Goal: Transaction & Acquisition: Purchase product/service

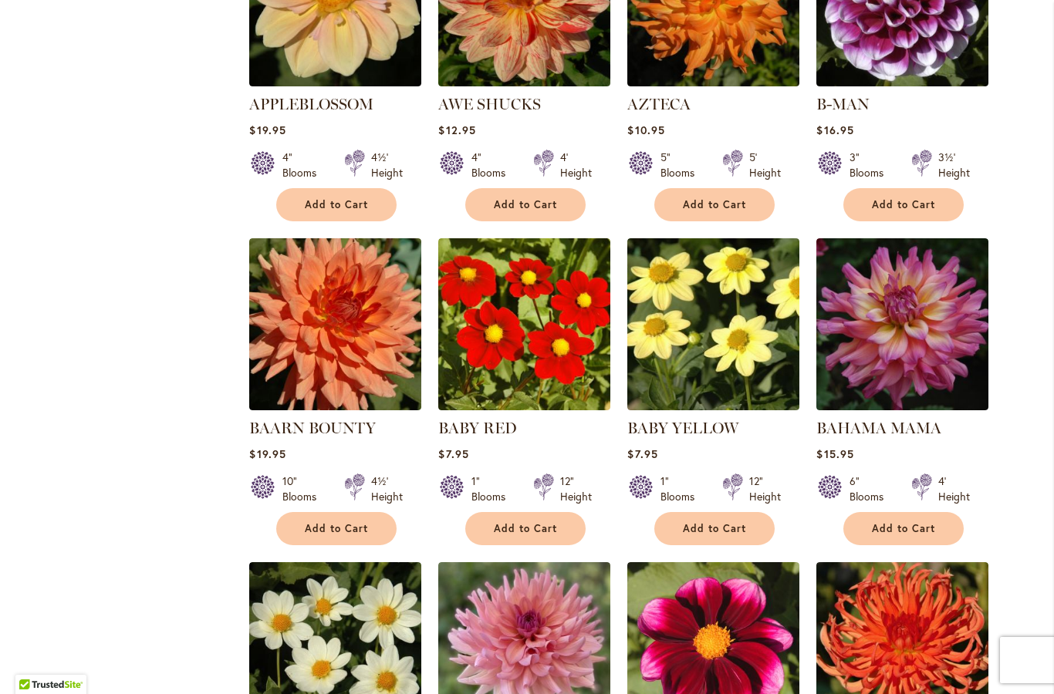
scroll to position [1496, 0]
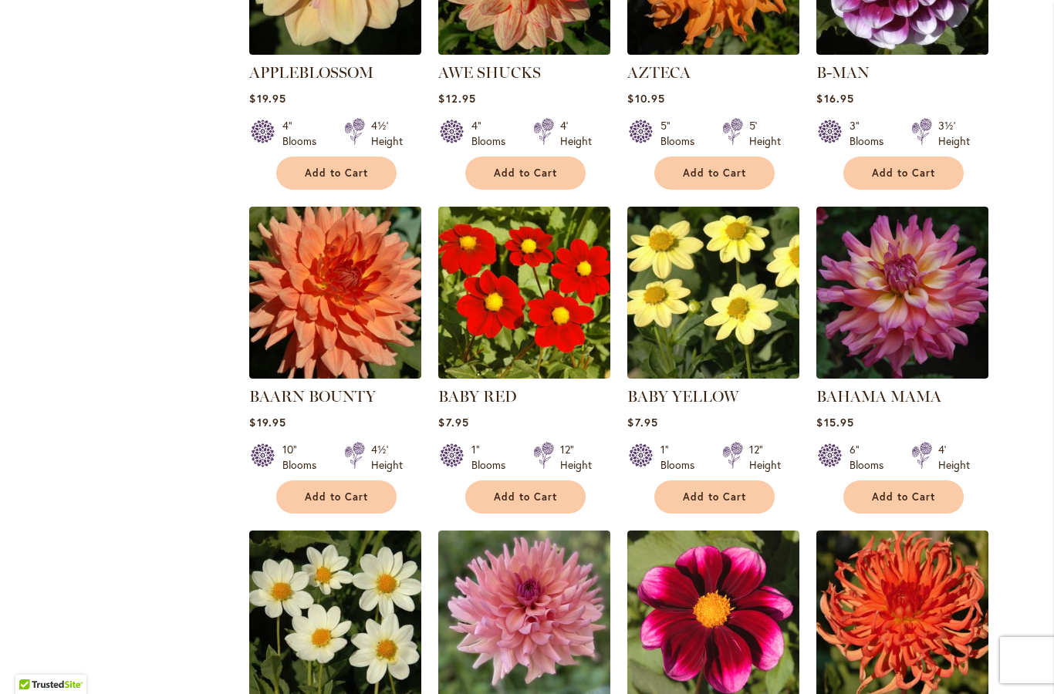
click at [899, 491] on span "Add to Cart" at bounding box center [903, 497] width 63 height 13
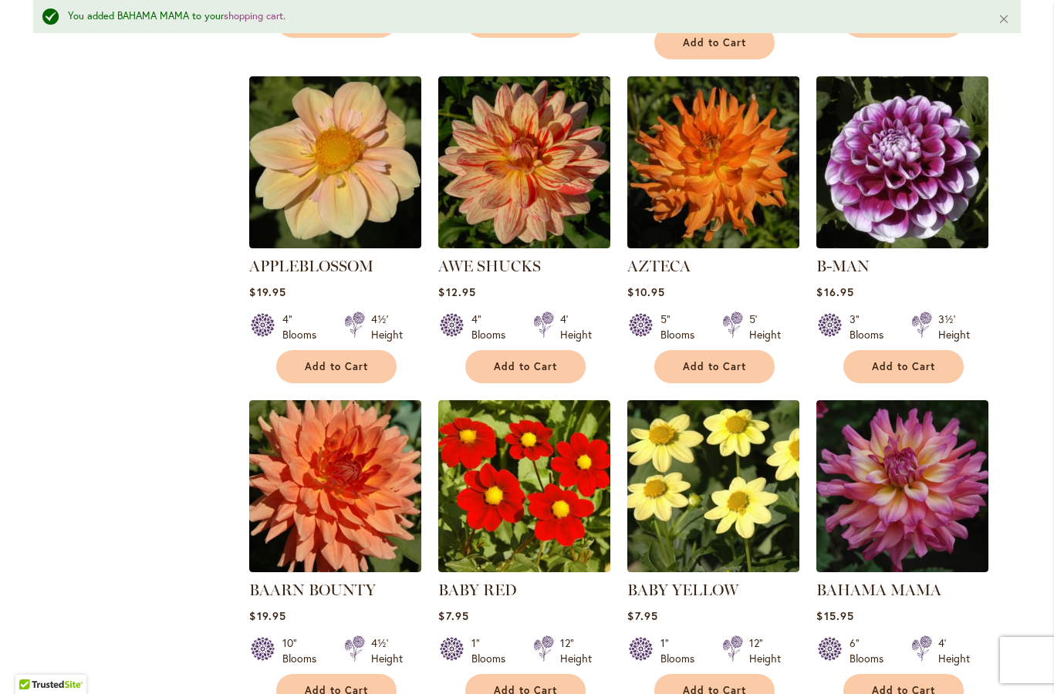
scroll to position [1344, 0]
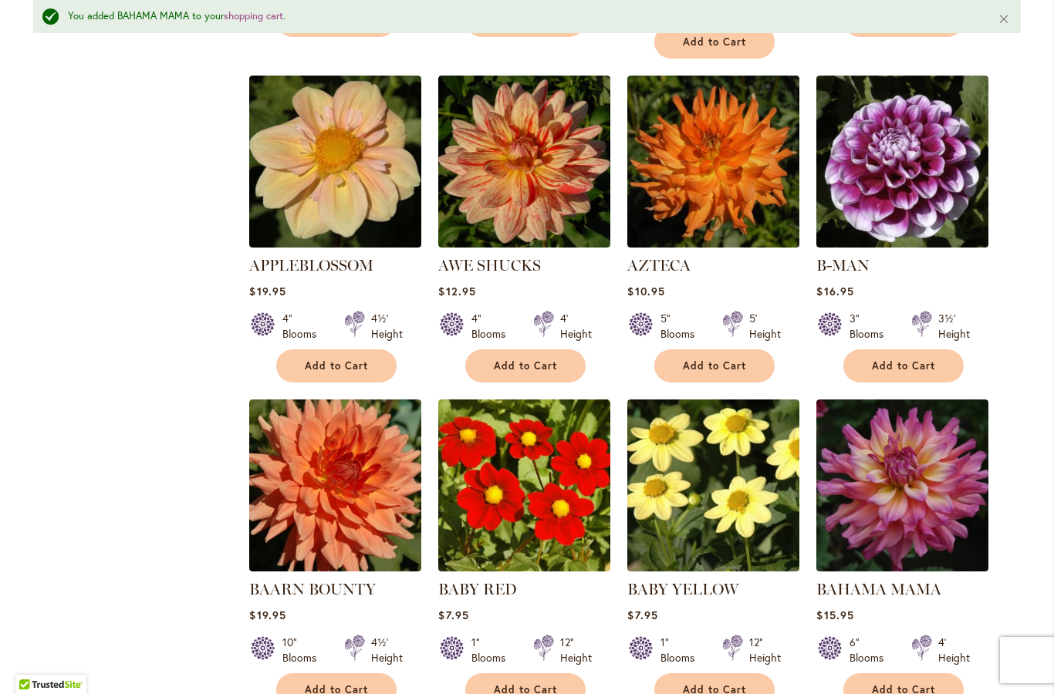
click at [911, 360] on span "Add to Cart" at bounding box center [903, 366] width 63 height 13
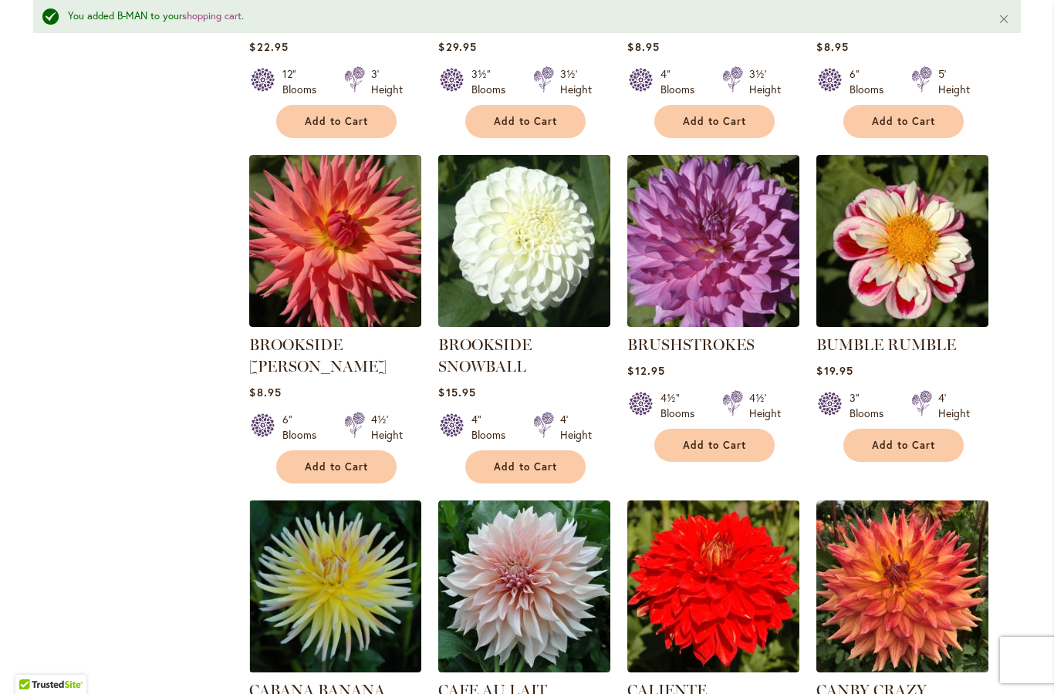
scroll to position [4548, 0]
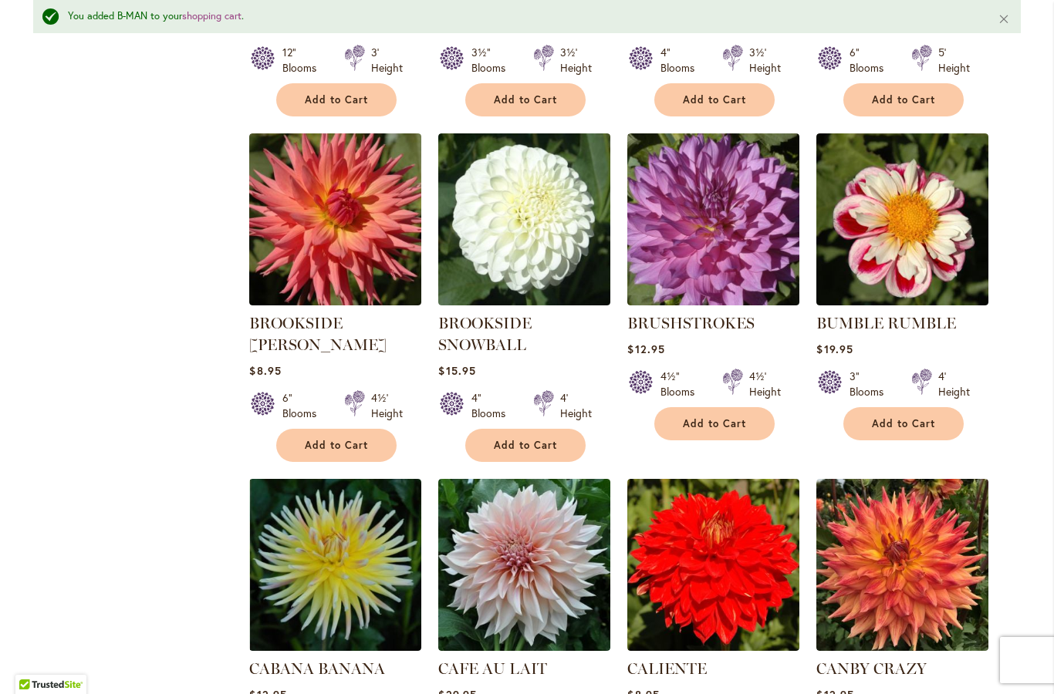
click at [911, 417] on span "Add to Cart" at bounding box center [903, 423] width 63 height 13
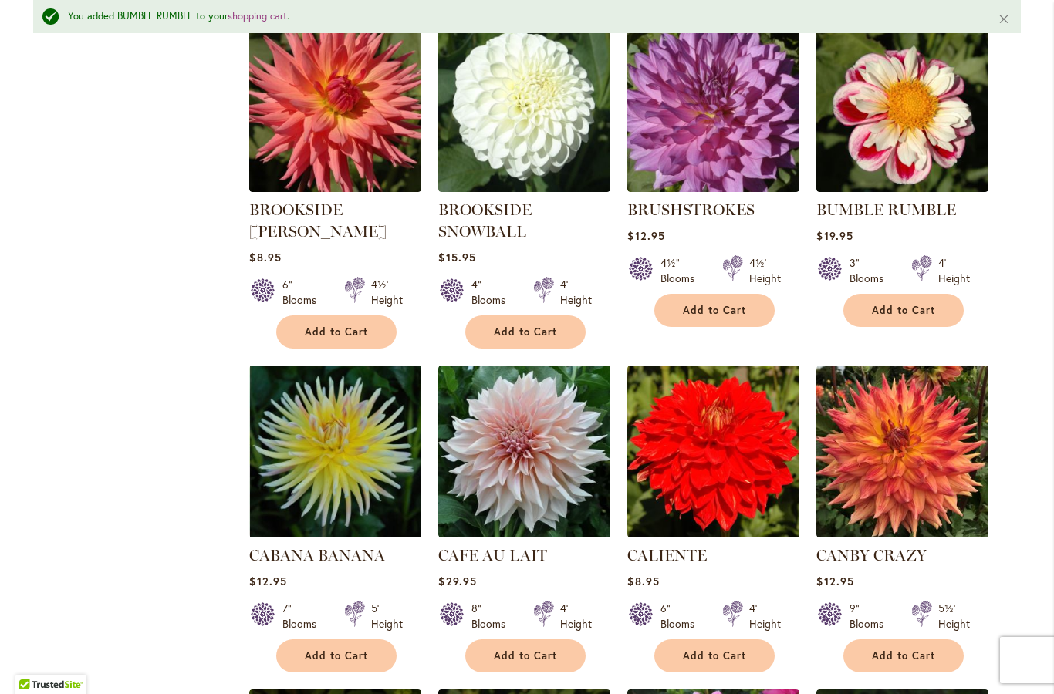
click at [535, 650] on span "Add to Cart" at bounding box center [525, 656] width 63 height 13
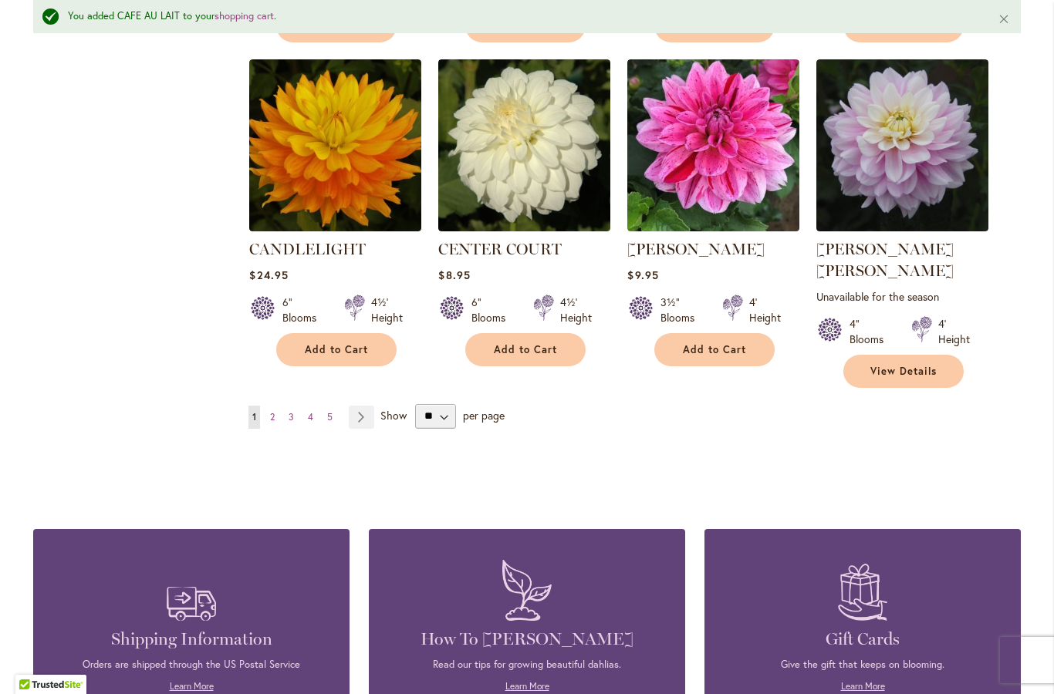
click at [274, 406] on link "Page 2" at bounding box center [272, 417] width 12 height 23
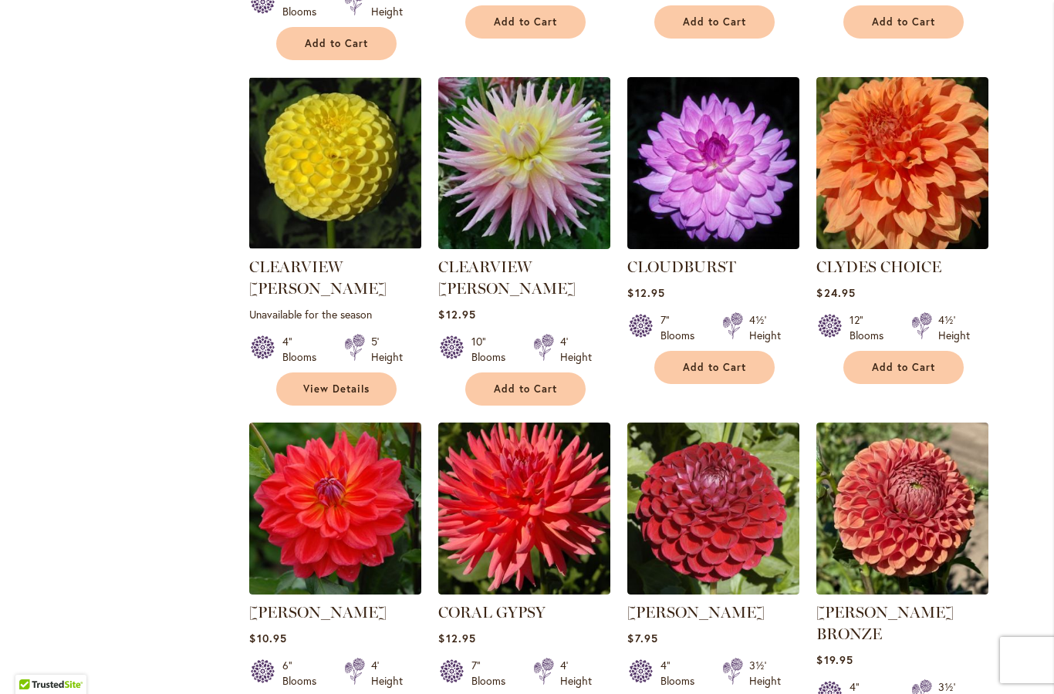
scroll to position [1324, 0]
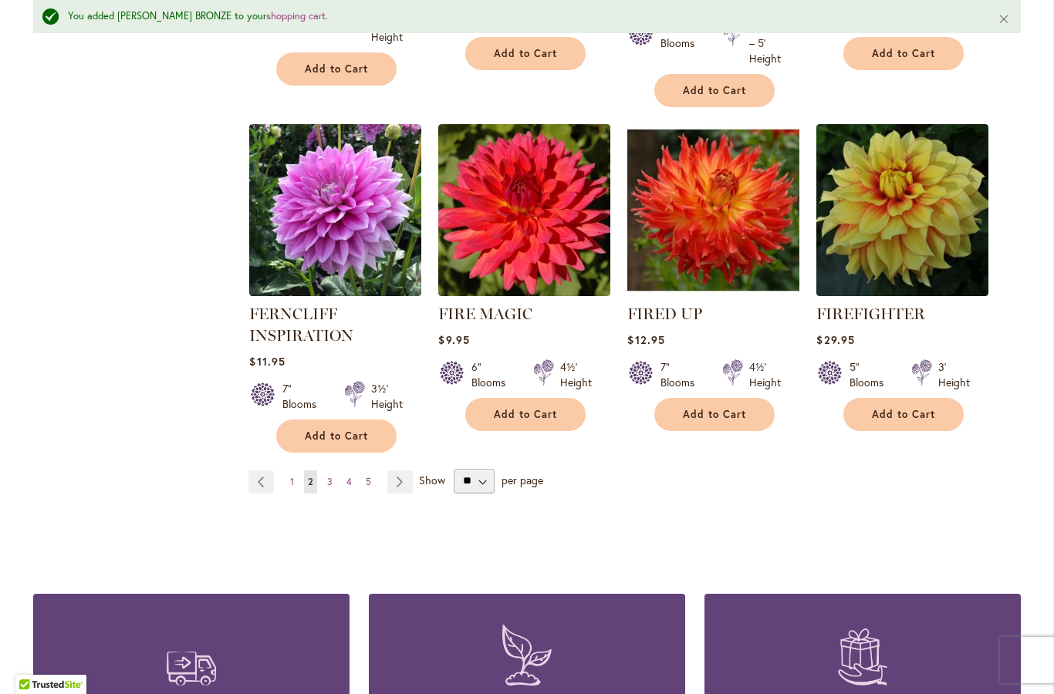
scroll to position [5375, 0]
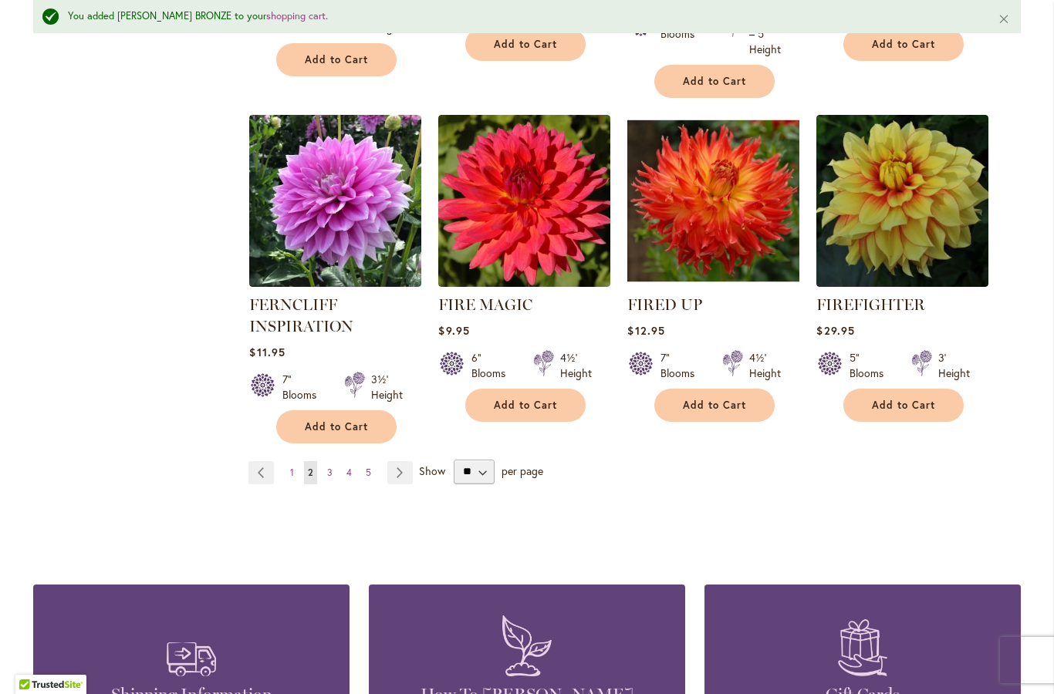
click at [327, 461] on link "Page 3" at bounding box center [329, 472] width 13 height 23
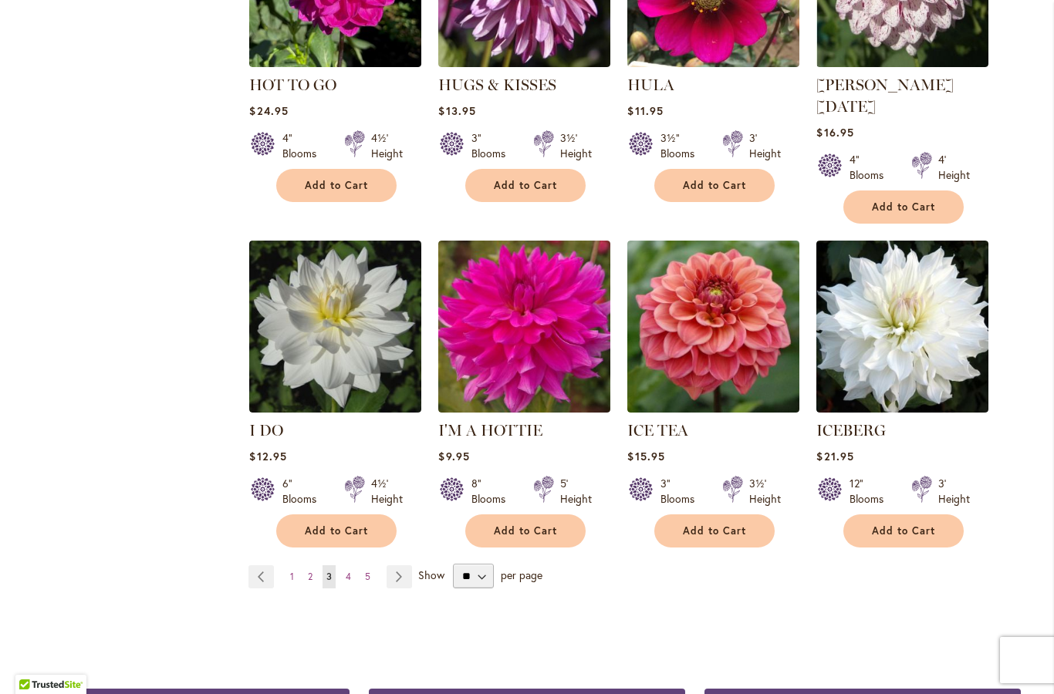
click at [349, 571] on span "4" at bounding box center [348, 577] width 5 height 12
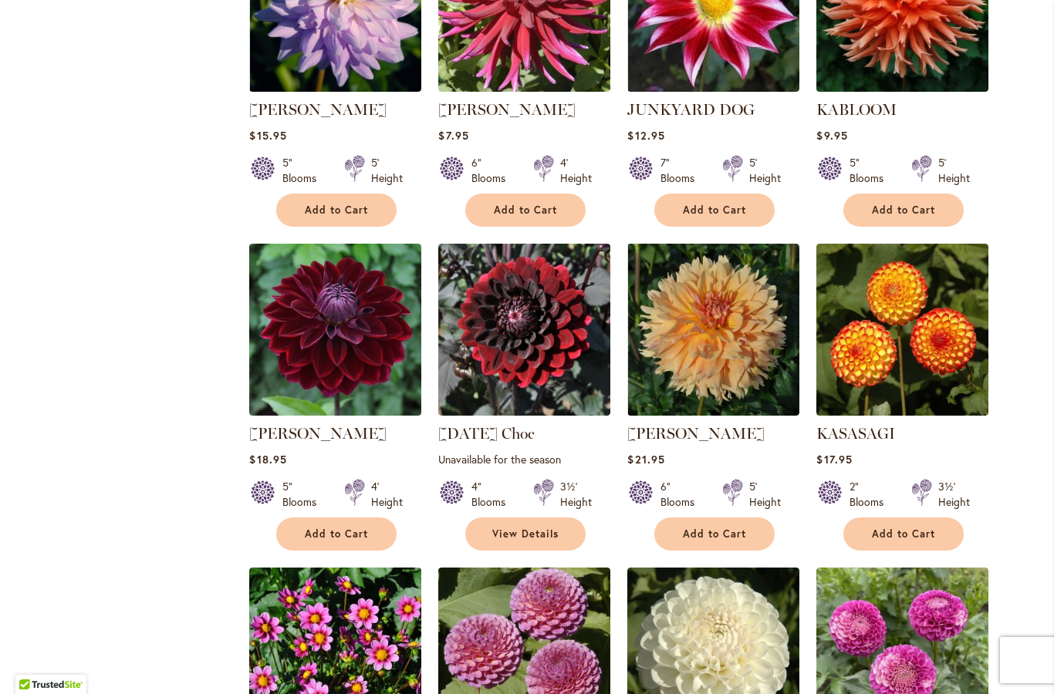
scroll to position [1860, 0]
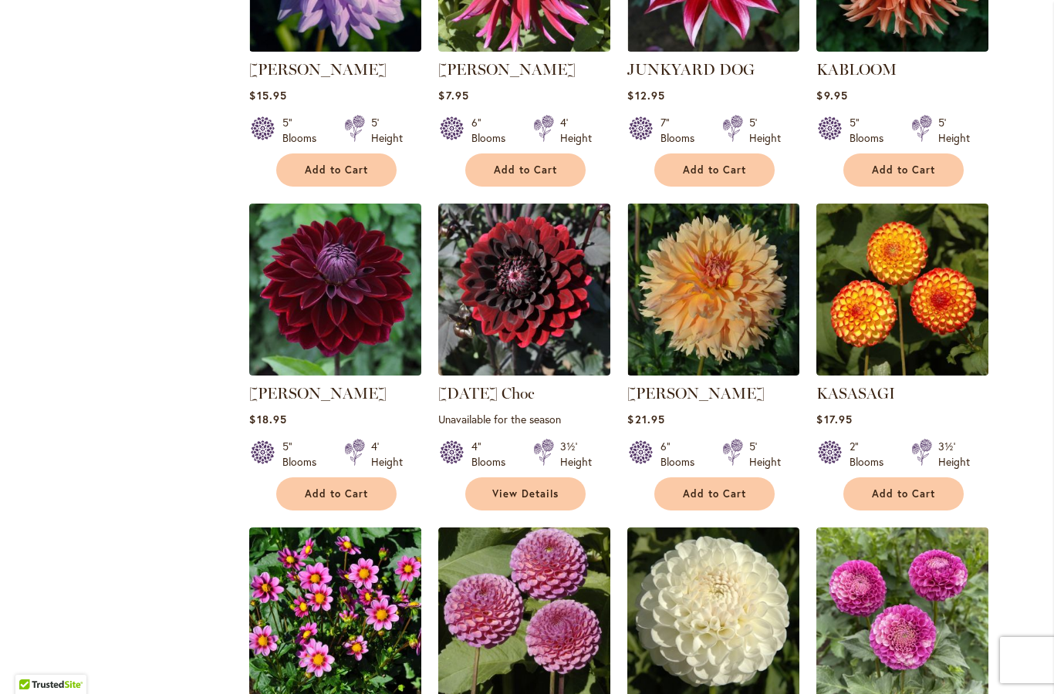
click at [910, 488] on span "Add to Cart" at bounding box center [903, 494] width 63 height 13
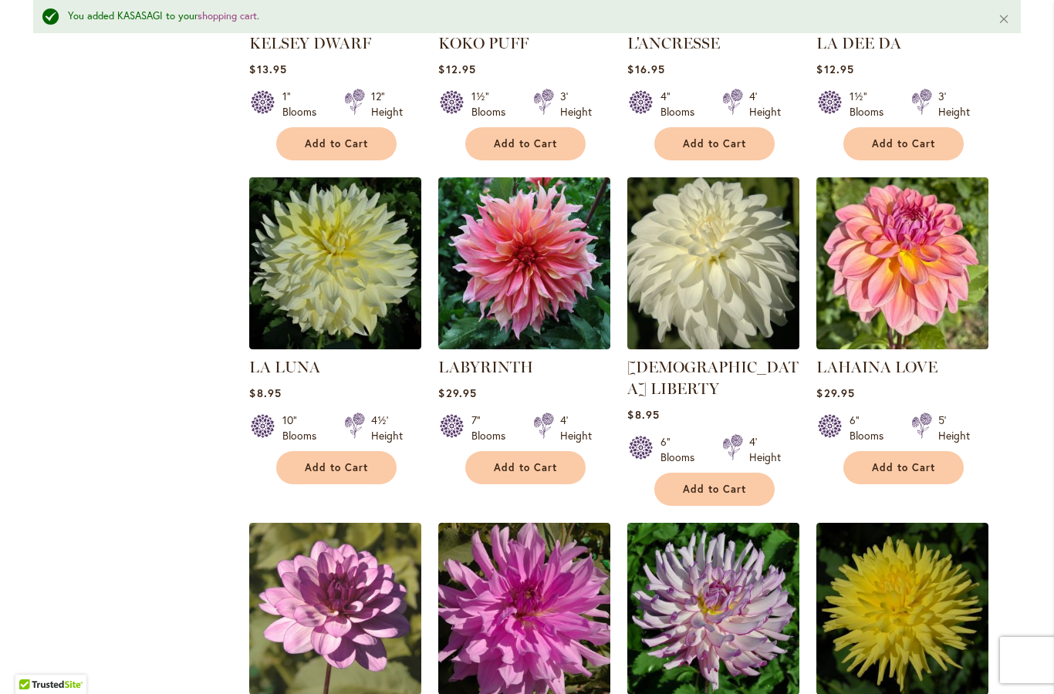
scroll to position [2576, 0]
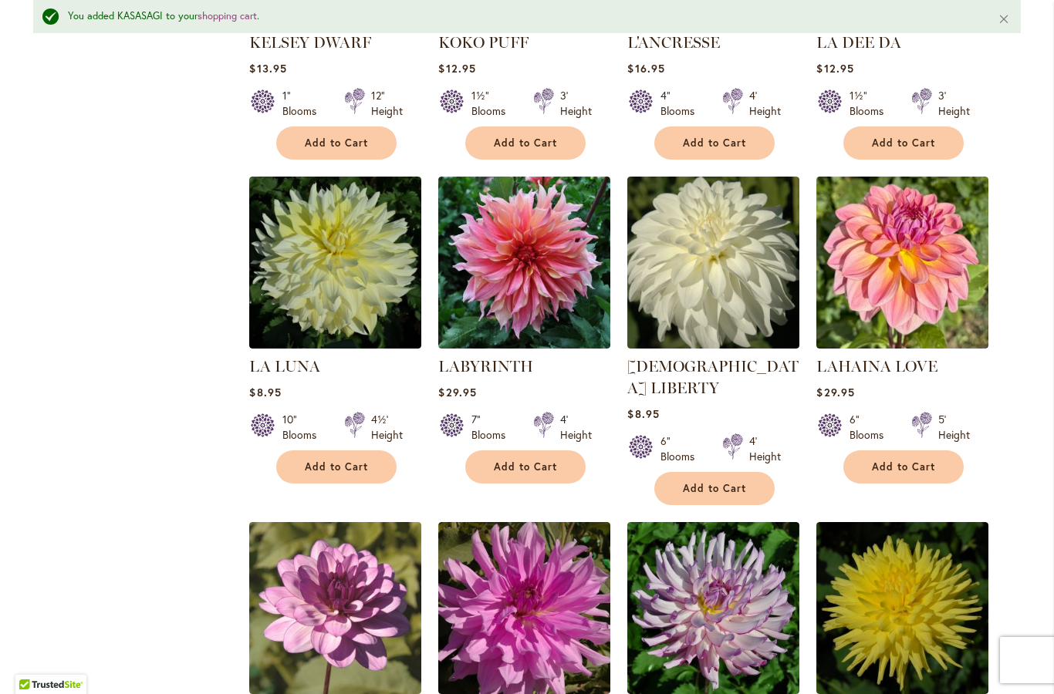
click at [529, 461] on span "Add to Cart" at bounding box center [525, 467] width 63 height 13
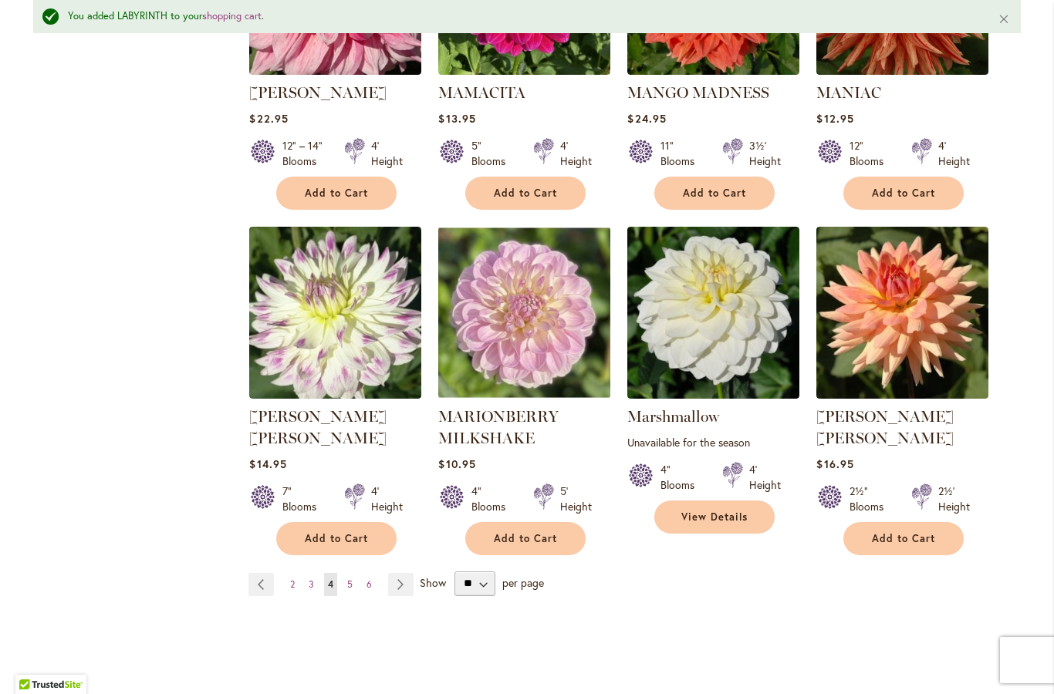
scroll to position [5205, 0]
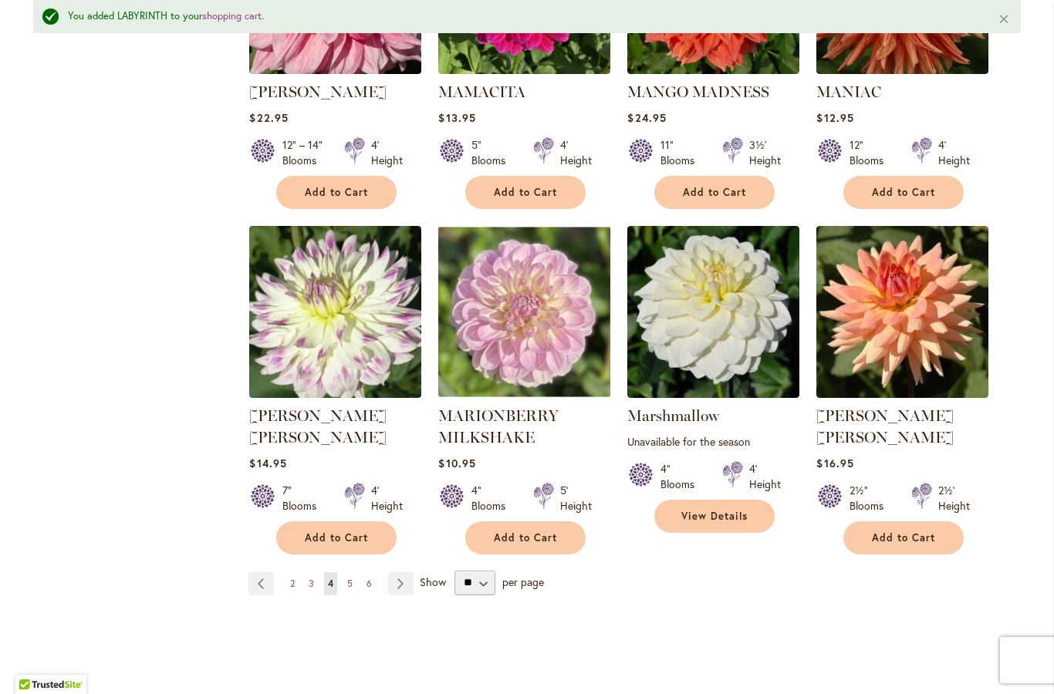
click at [349, 578] on span "5" at bounding box center [349, 584] width 5 height 12
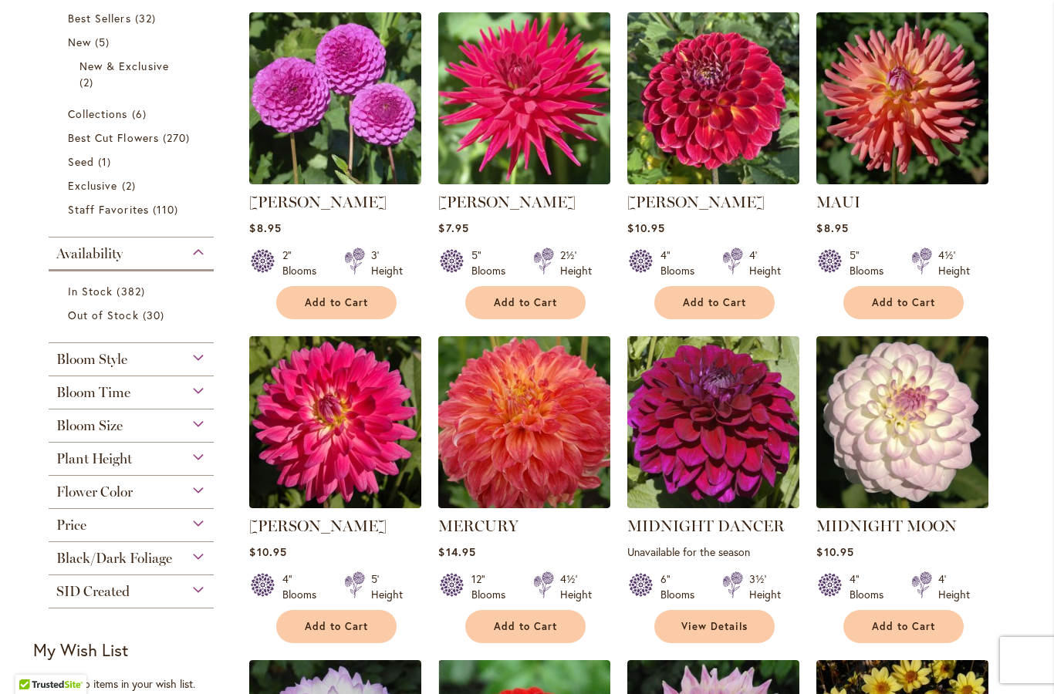
scroll to position [382, 0]
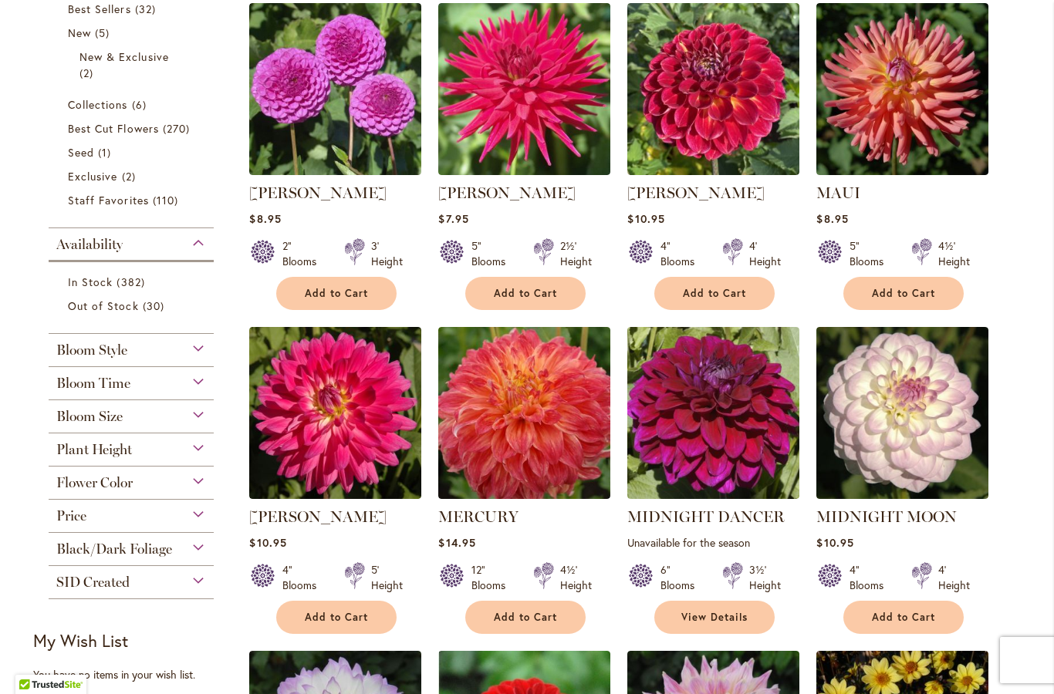
click at [910, 621] on span "Add to Cart" at bounding box center [903, 617] width 63 height 13
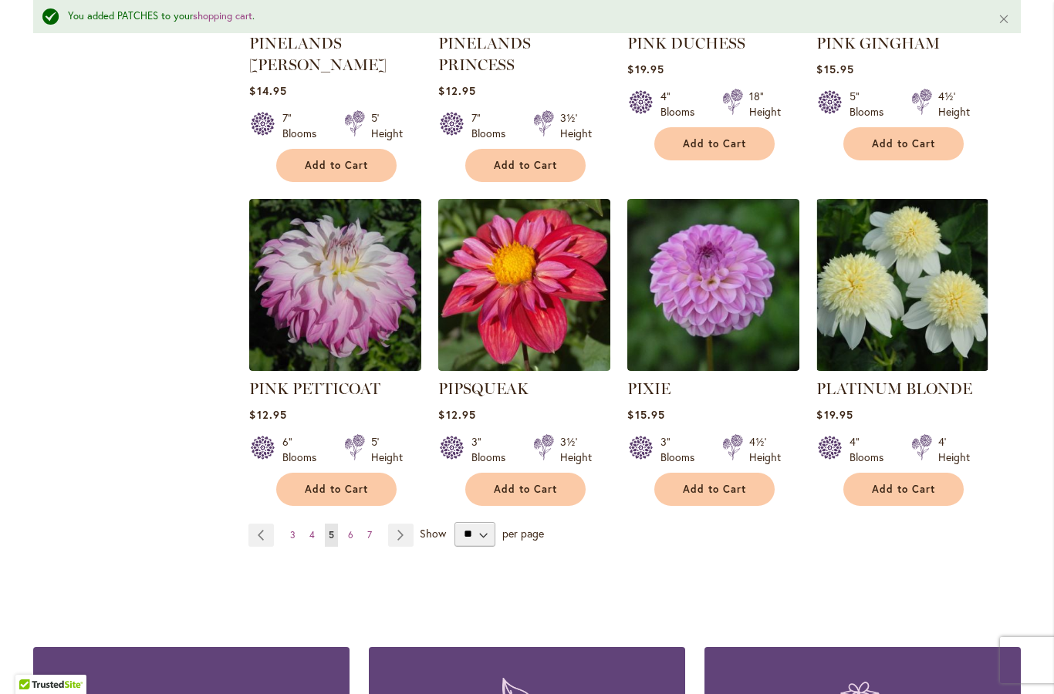
scroll to position [5236, 0]
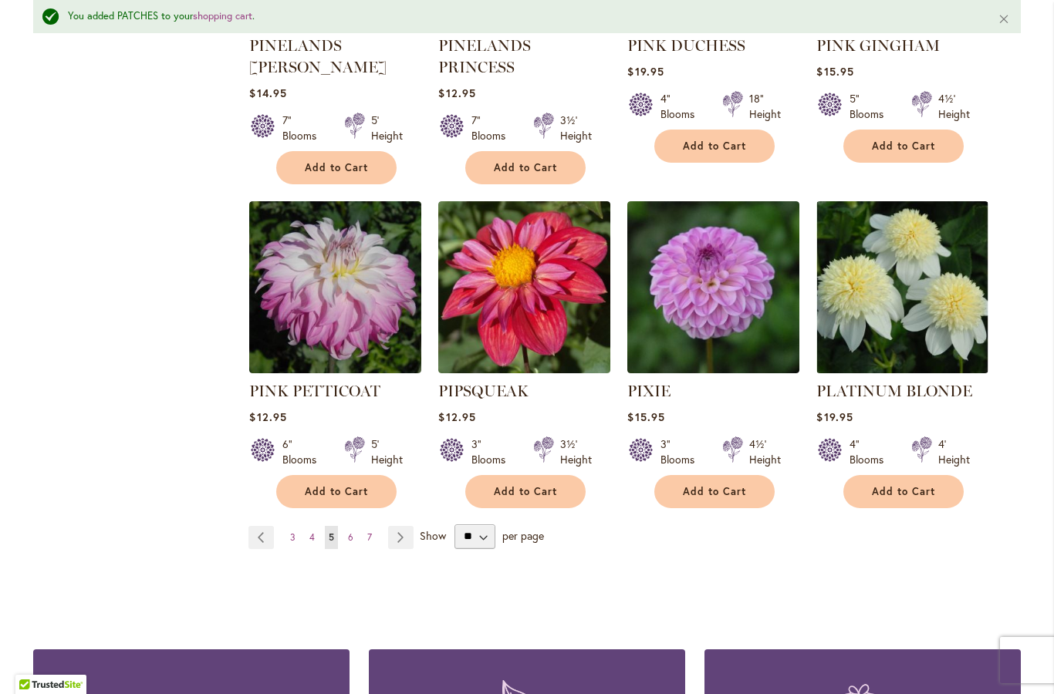
click at [346, 526] on link "Page 6" at bounding box center [350, 537] width 13 height 23
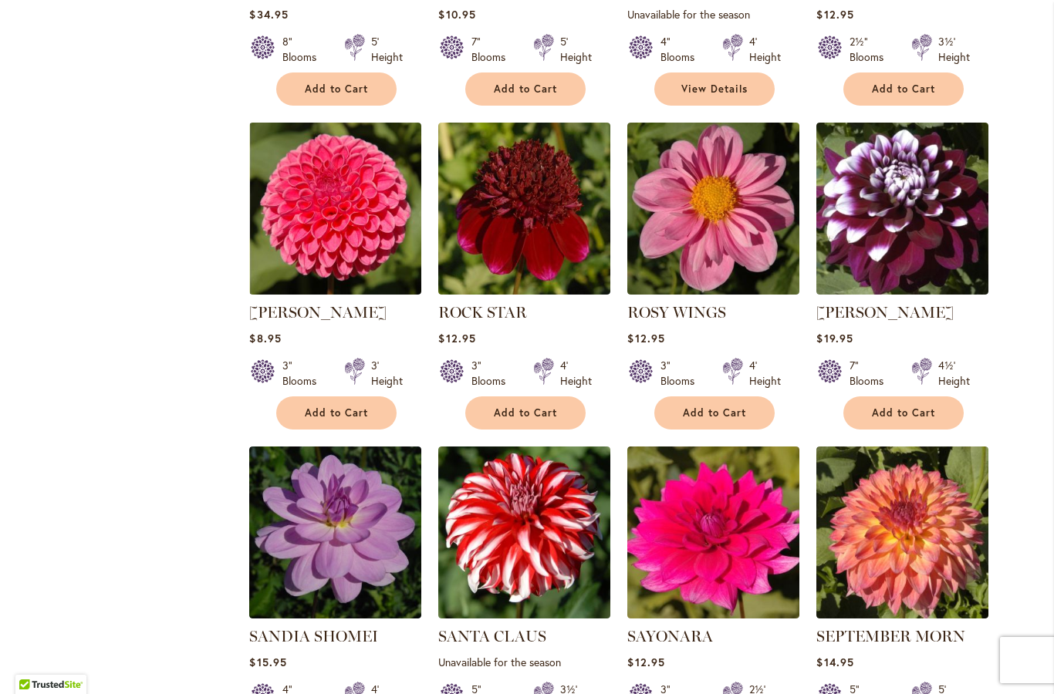
scroll to position [1285, 0]
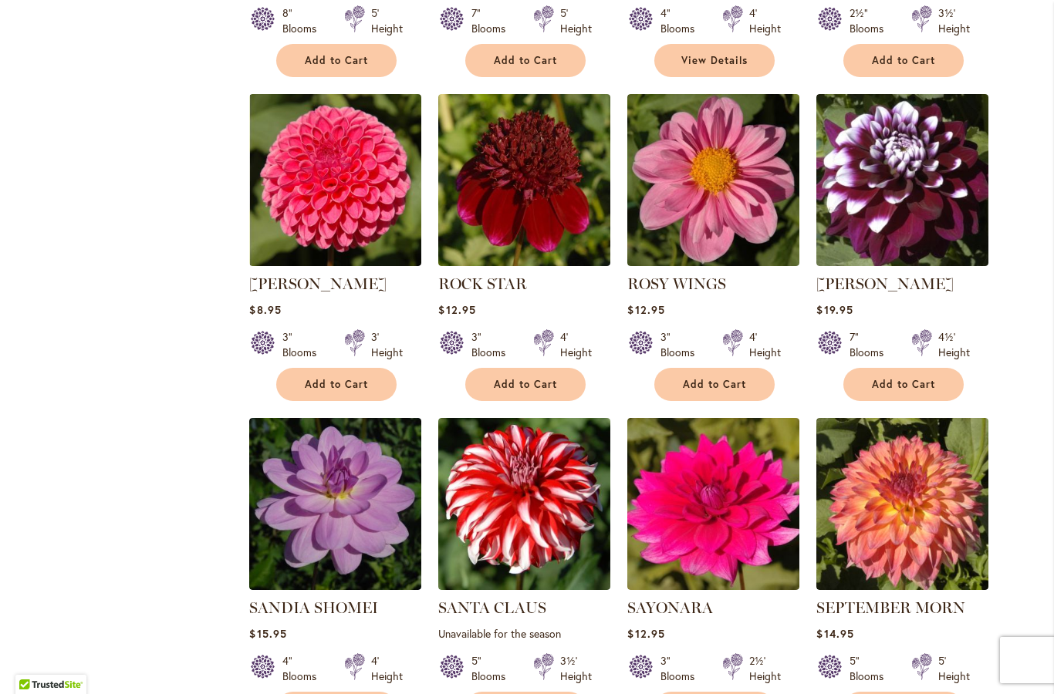
click at [913, 393] on button "Add to Cart" at bounding box center [903, 384] width 120 height 33
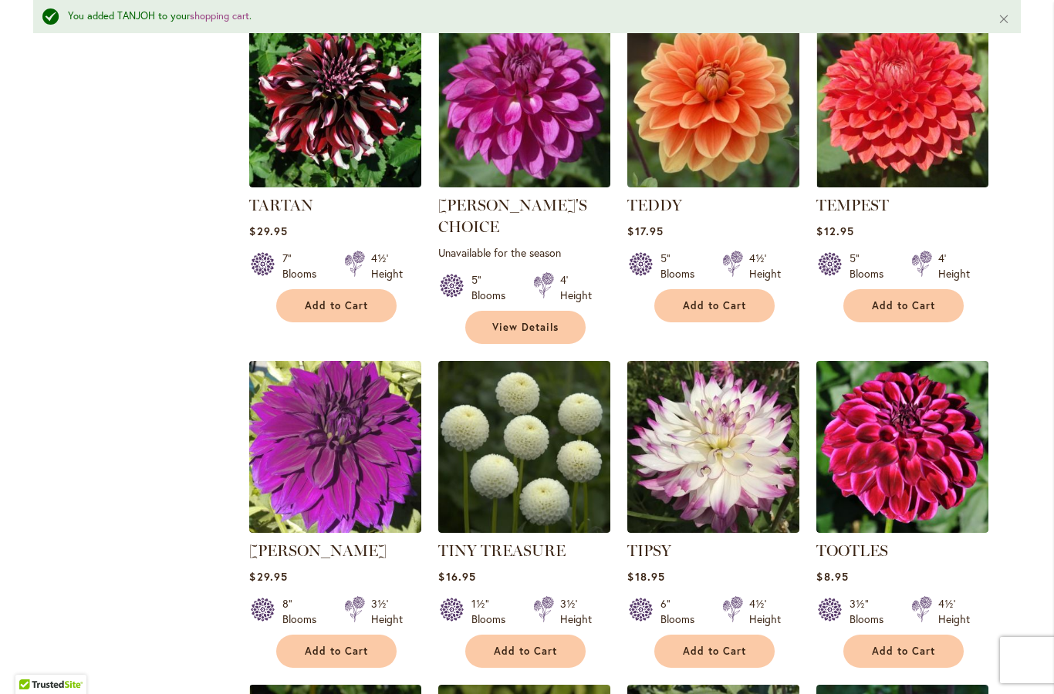
click at [543, 645] on span "Add to Cart" at bounding box center [525, 651] width 63 height 13
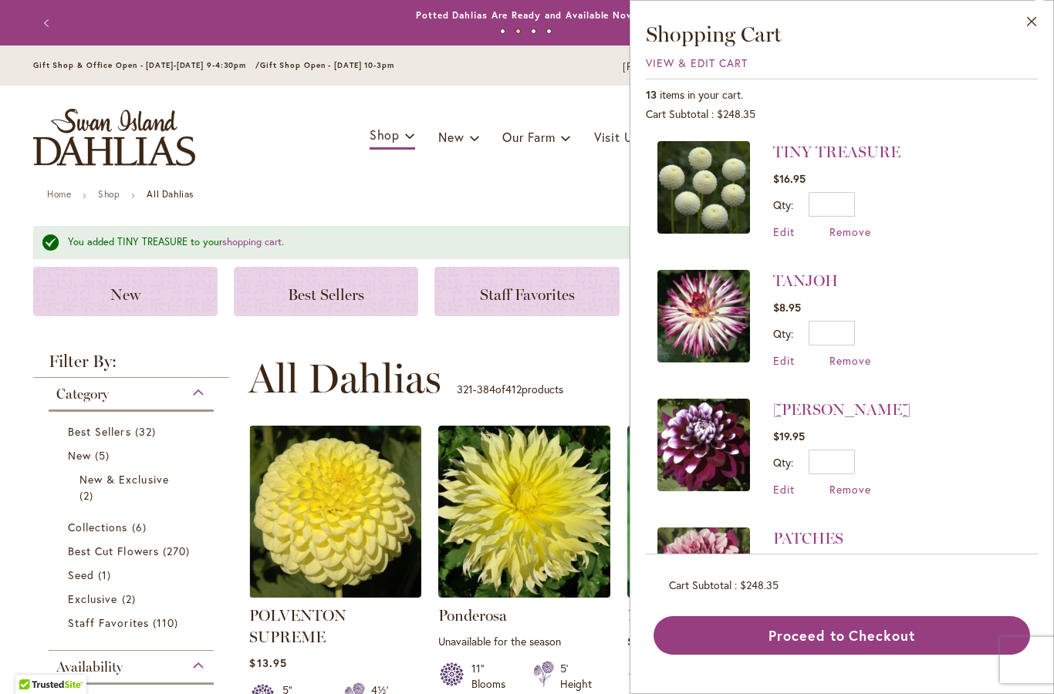
scroll to position [0, 0]
click at [1028, 26] on button "Close" at bounding box center [1032, 25] width 42 height 49
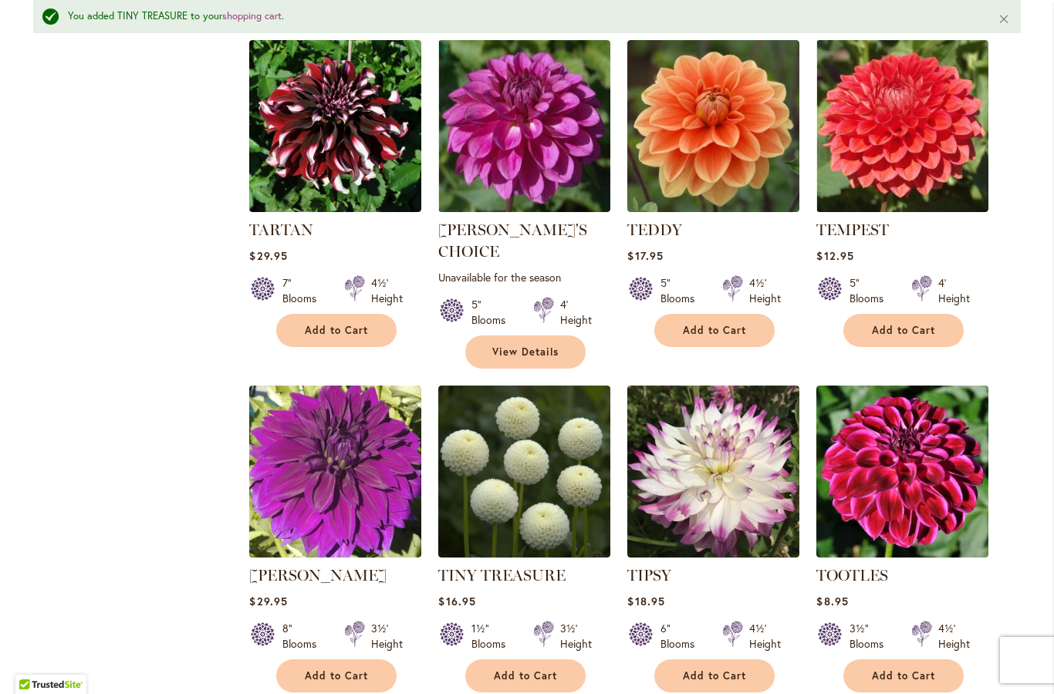
click at [345, 660] on button "Add to Cart" at bounding box center [336, 676] width 120 height 33
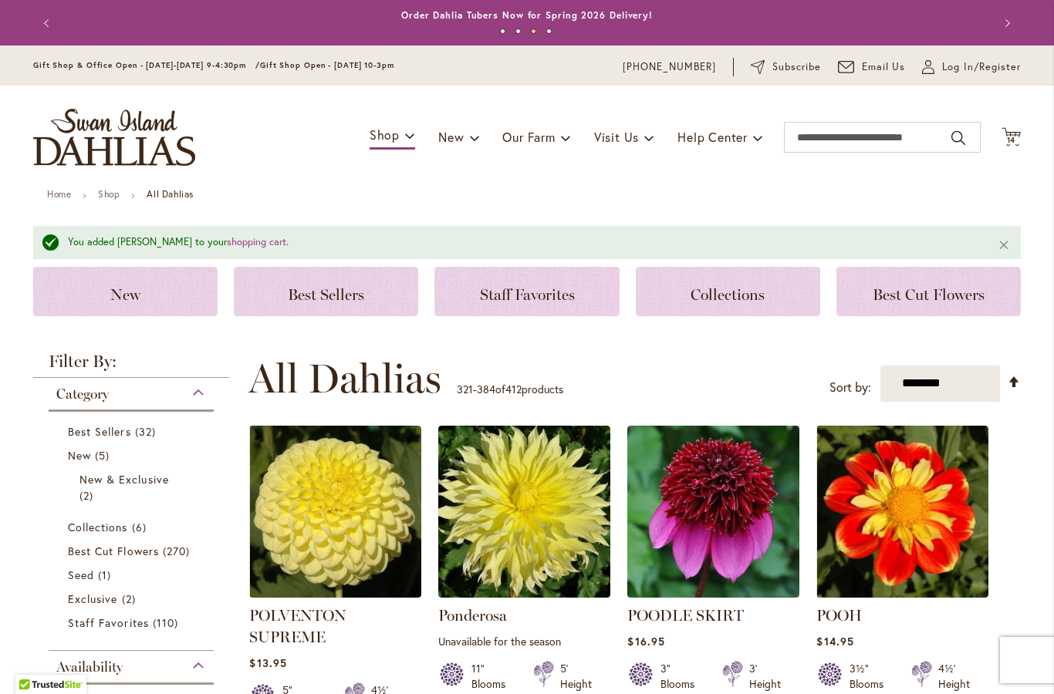
click at [1011, 140] on span "14" at bounding box center [1011, 140] width 9 height 10
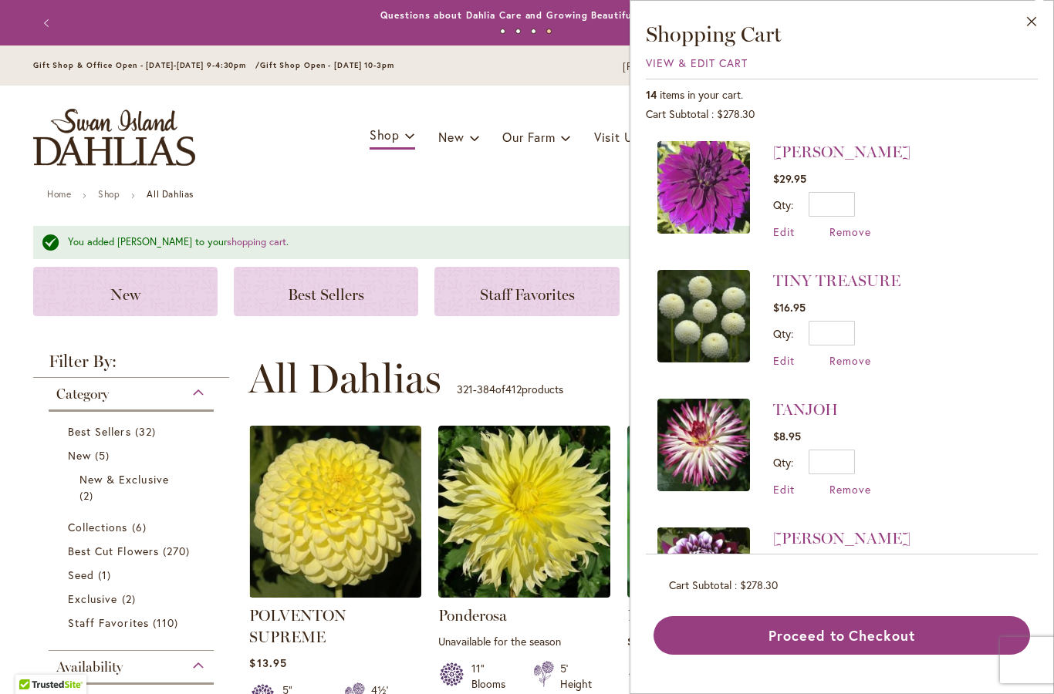
click at [572, 356] on div "**********" at bounding box center [634, 379] width 772 height 46
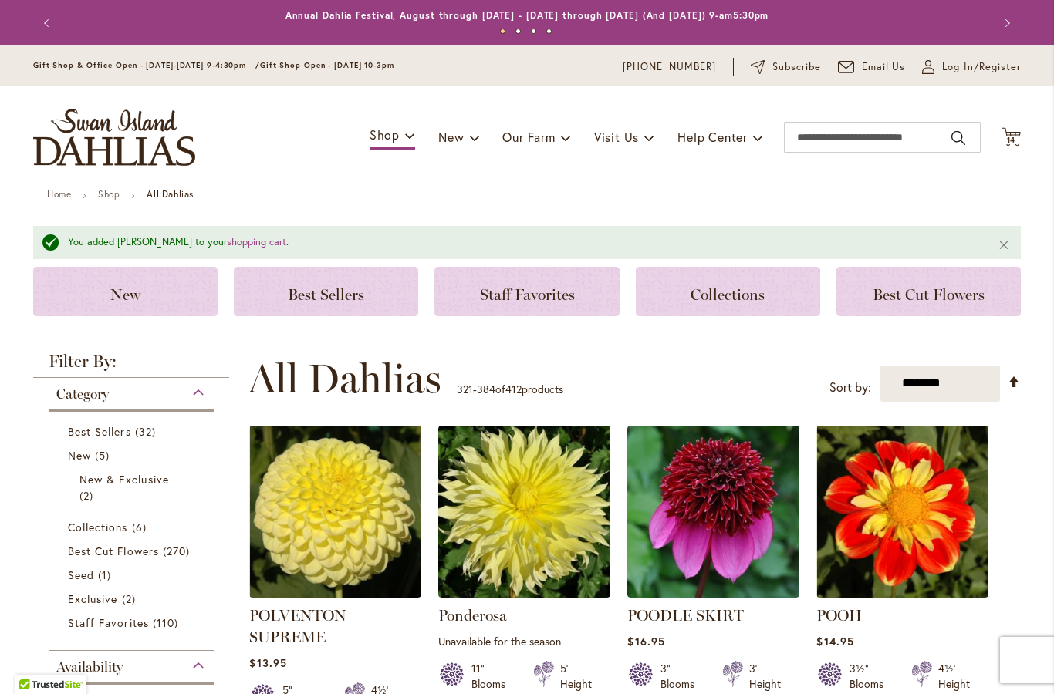
click at [76, 534] on link "Collections 6 items" at bounding box center [133, 527] width 130 height 16
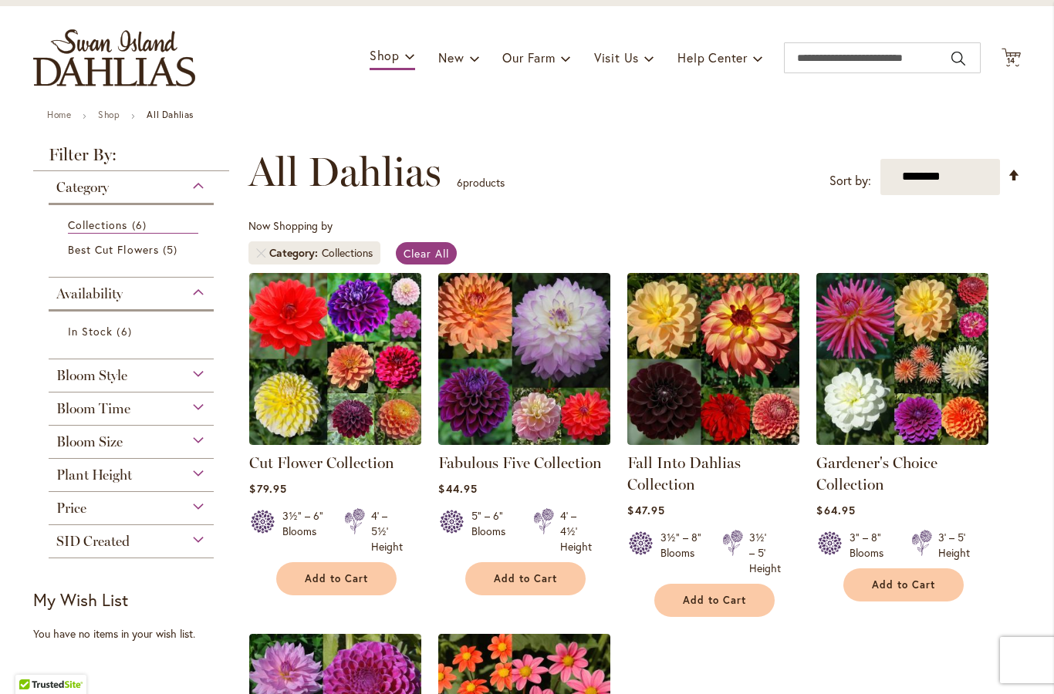
scroll to position [79, 0]
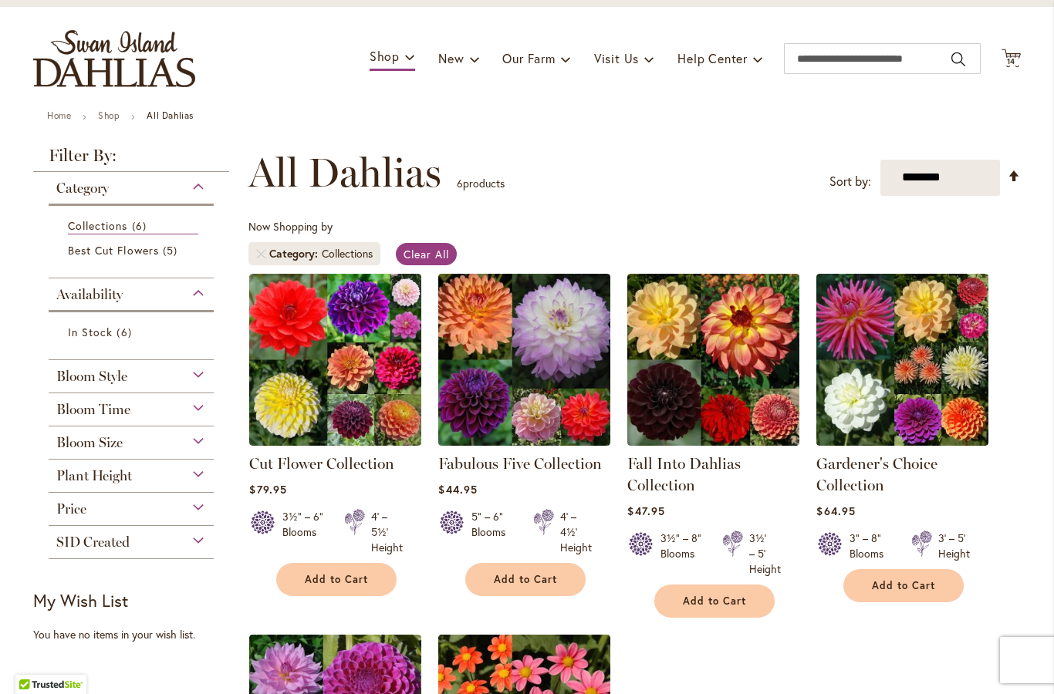
click at [75, 195] on span "Category" at bounding box center [82, 188] width 52 height 17
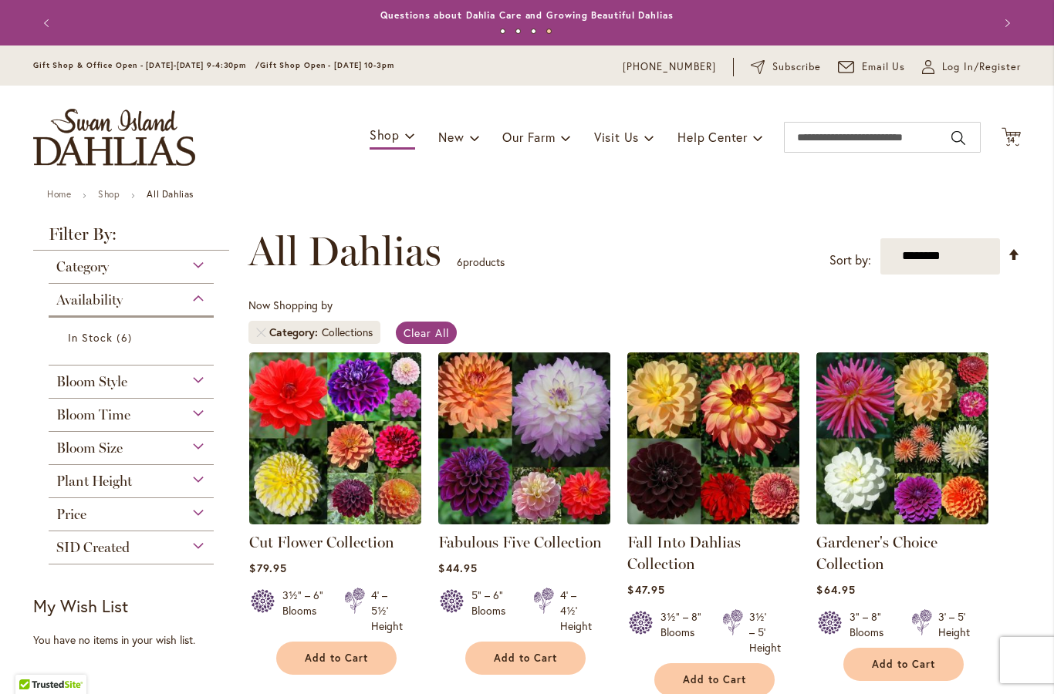
scroll to position [0, 0]
click at [425, 332] on span "Clear All" at bounding box center [426, 333] width 46 height 15
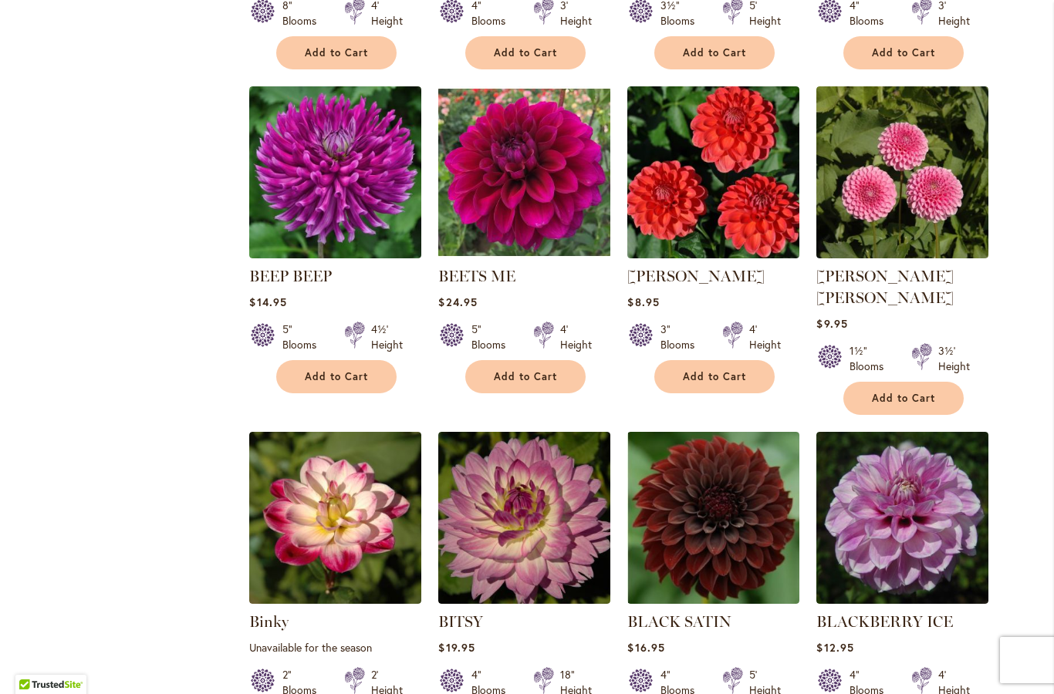
scroll to position [2589, 0]
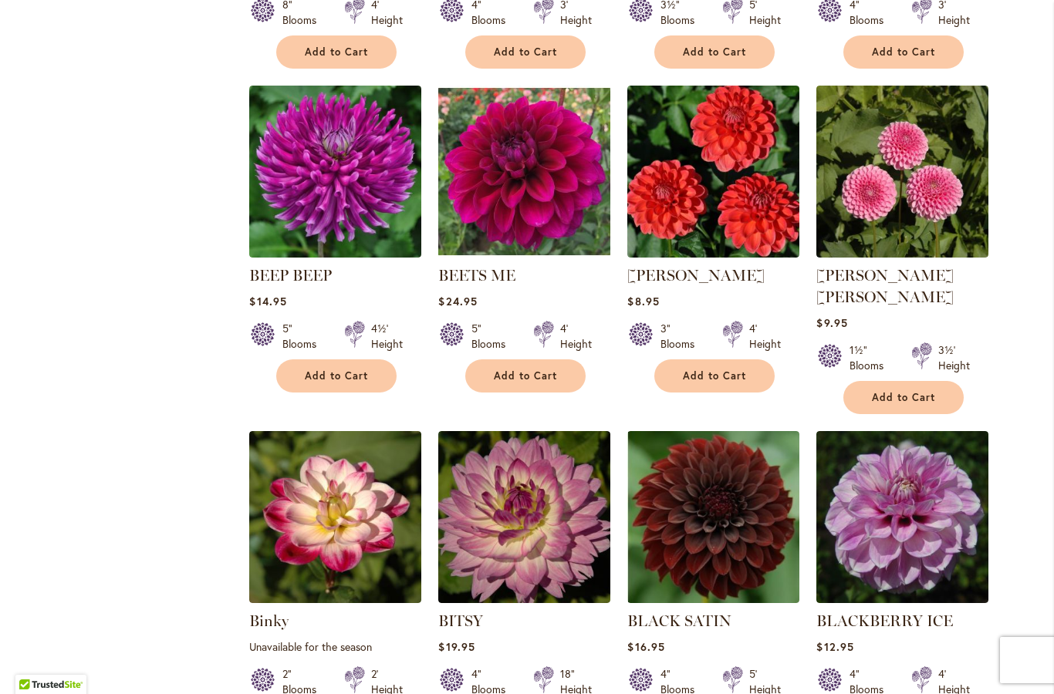
click at [920, 381] on button "Add to Cart" at bounding box center [903, 397] width 120 height 33
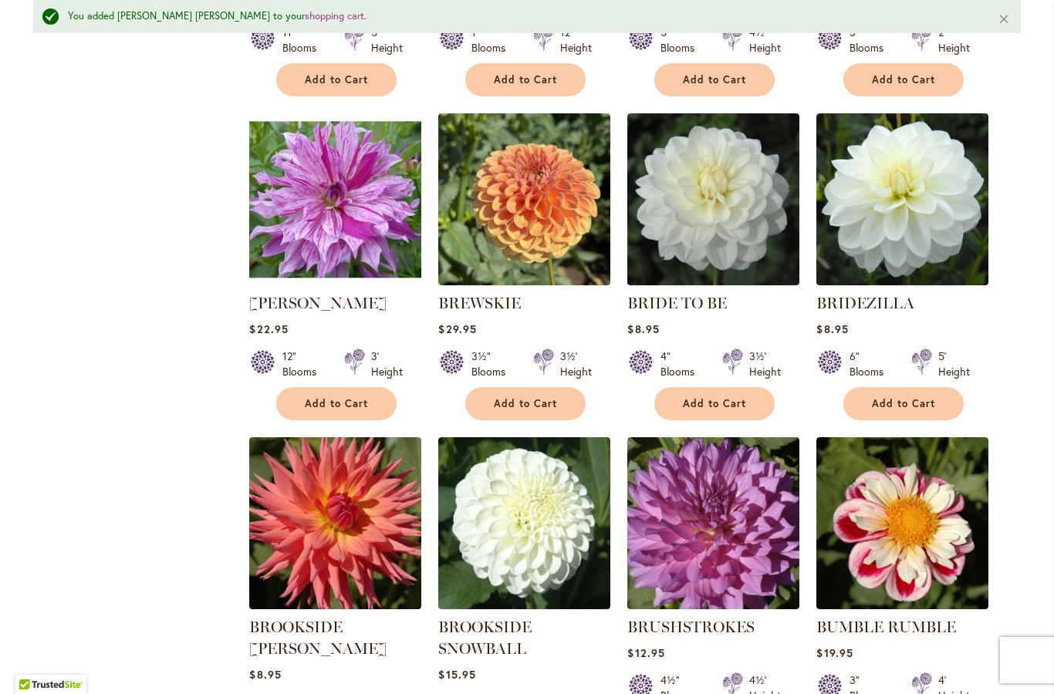
click at [339, 397] on span "Add to Cart" at bounding box center [336, 403] width 63 height 13
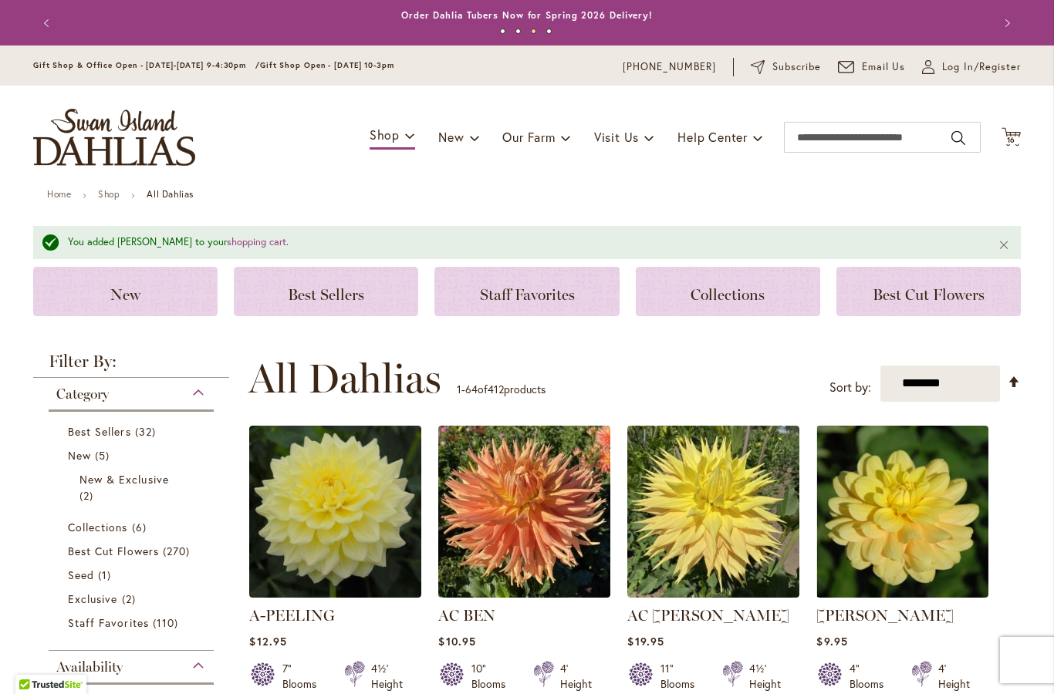
scroll to position [0, 0]
click at [1013, 144] on icon "Cart .cls-1 { fill: #231f20; }" at bounding box center [1010, 136] width 19 height 19
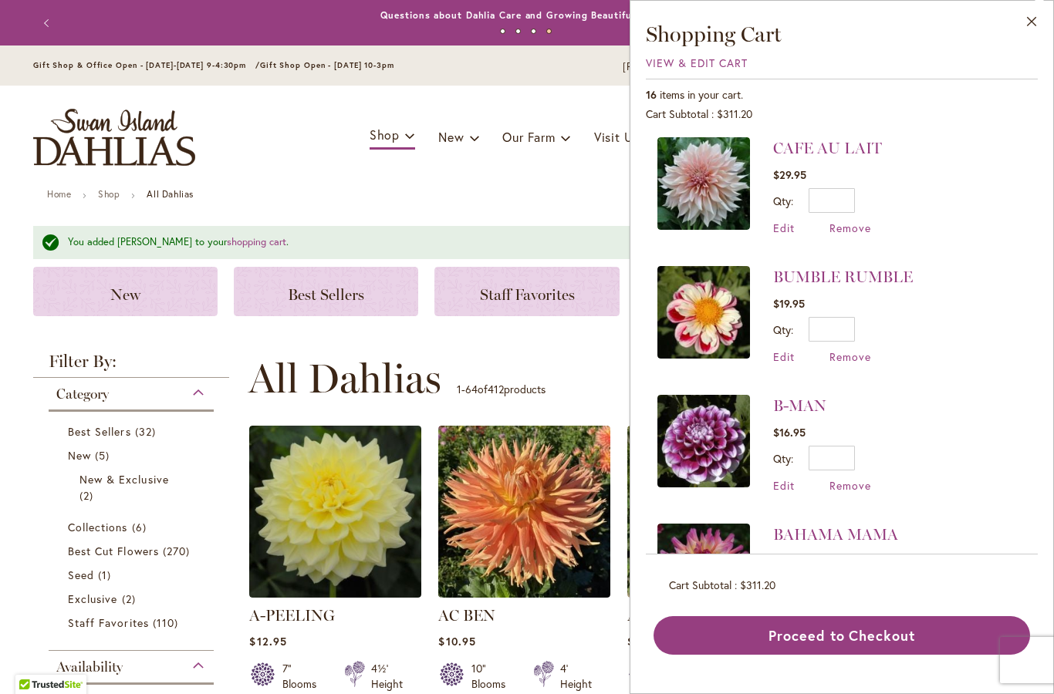
scroll to position [1571, 0]
click at [856, 655] on button "Proceed to Checkout" at bounding box center [841, 635] width 376 height 39
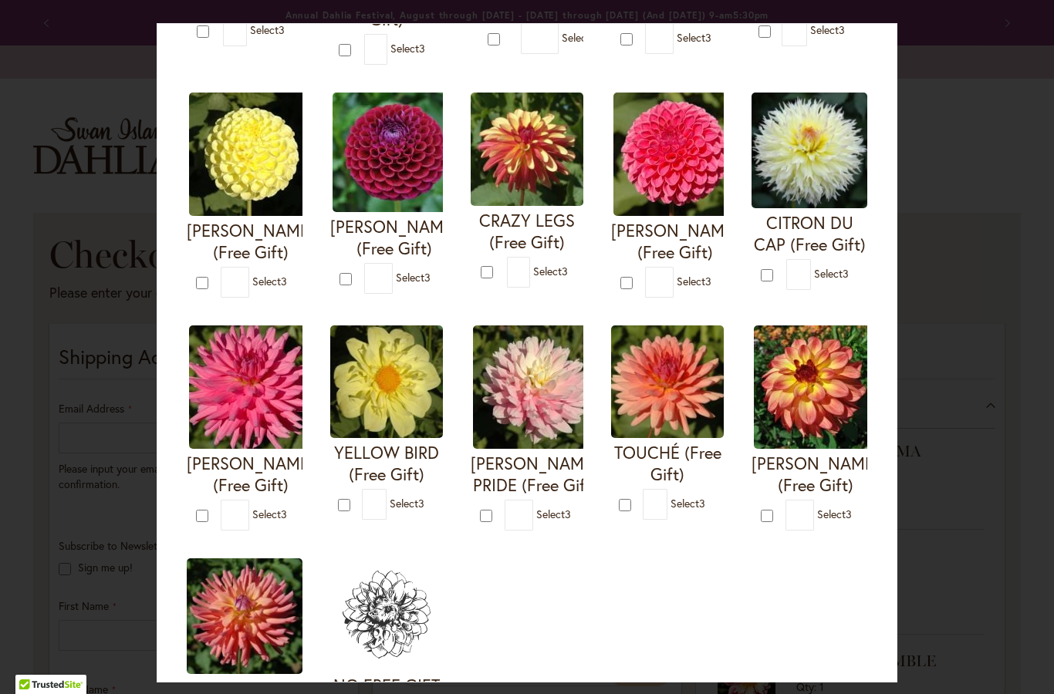
scroll to position [303, 0]
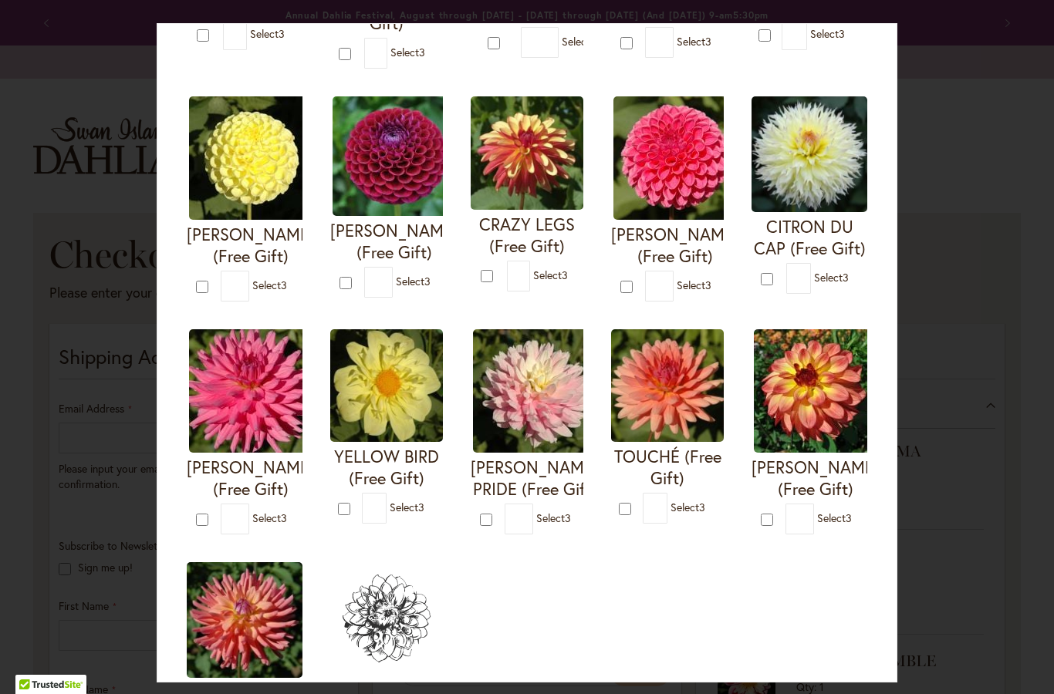
type input "*"
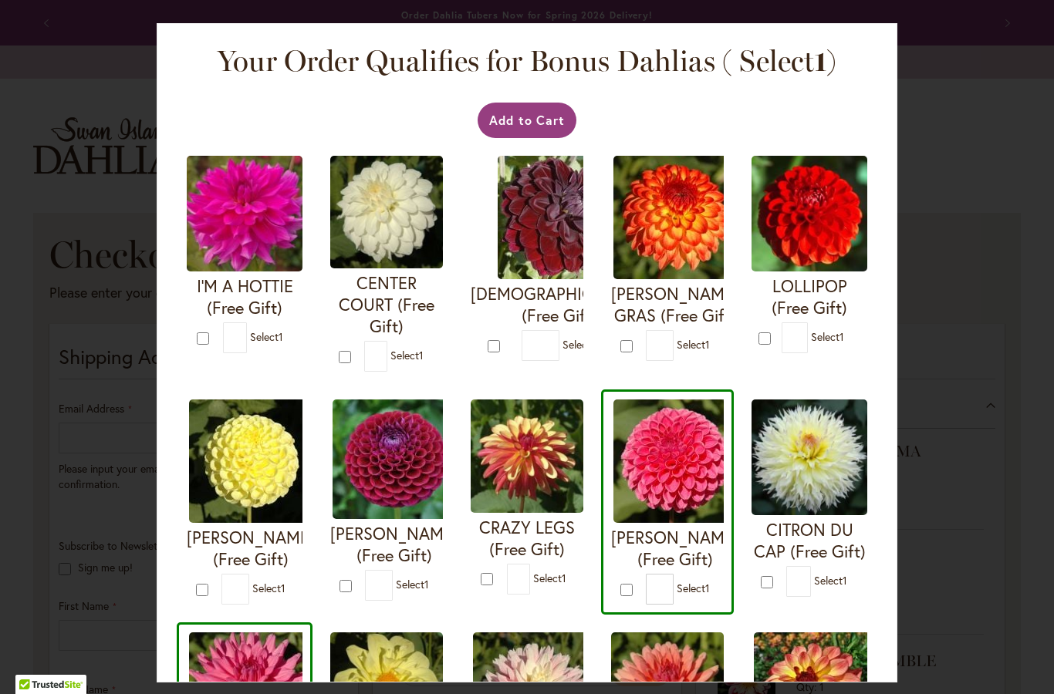
scroll to position [0, 0]
type input "*"
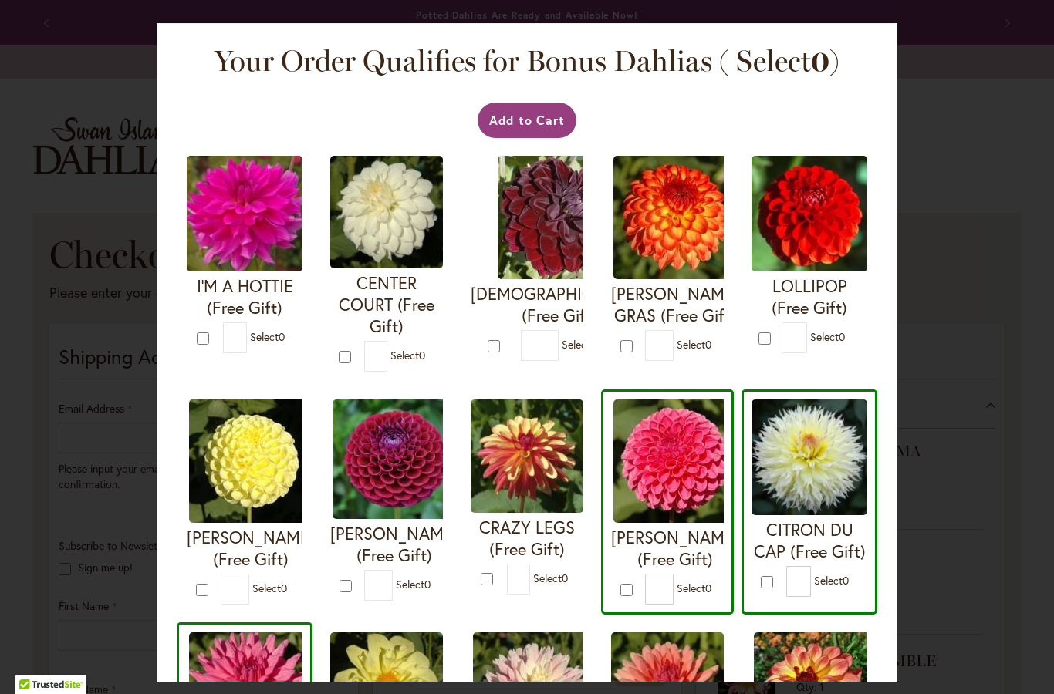
click at [522, 123] on button "Add to Cart" at bounding box center [528, 120] width 100 height 35
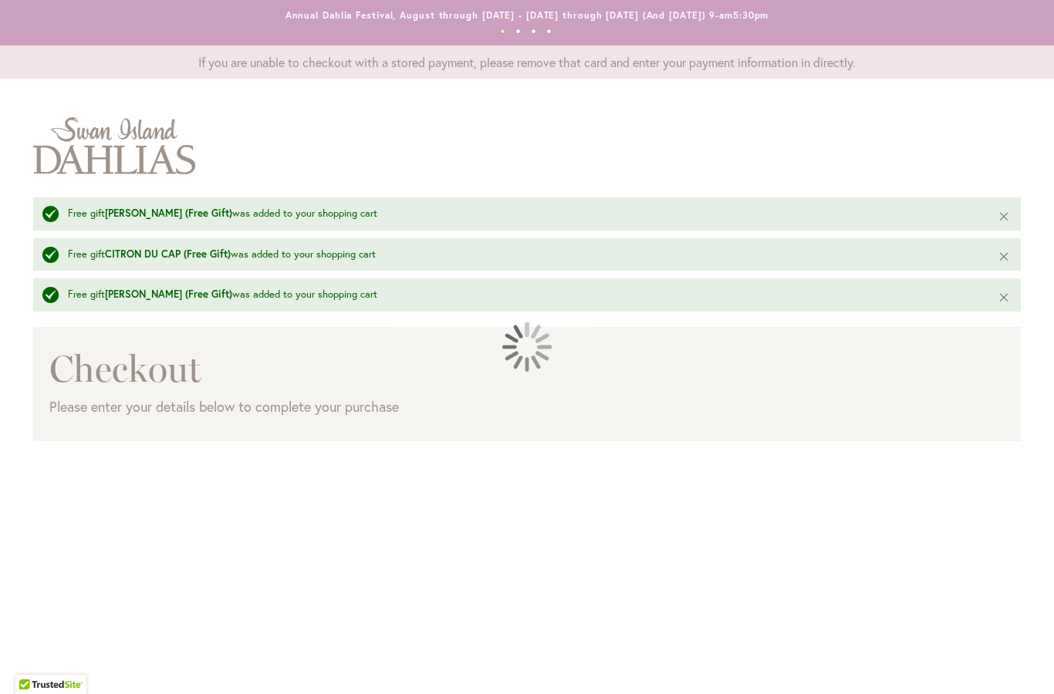
select select "**"
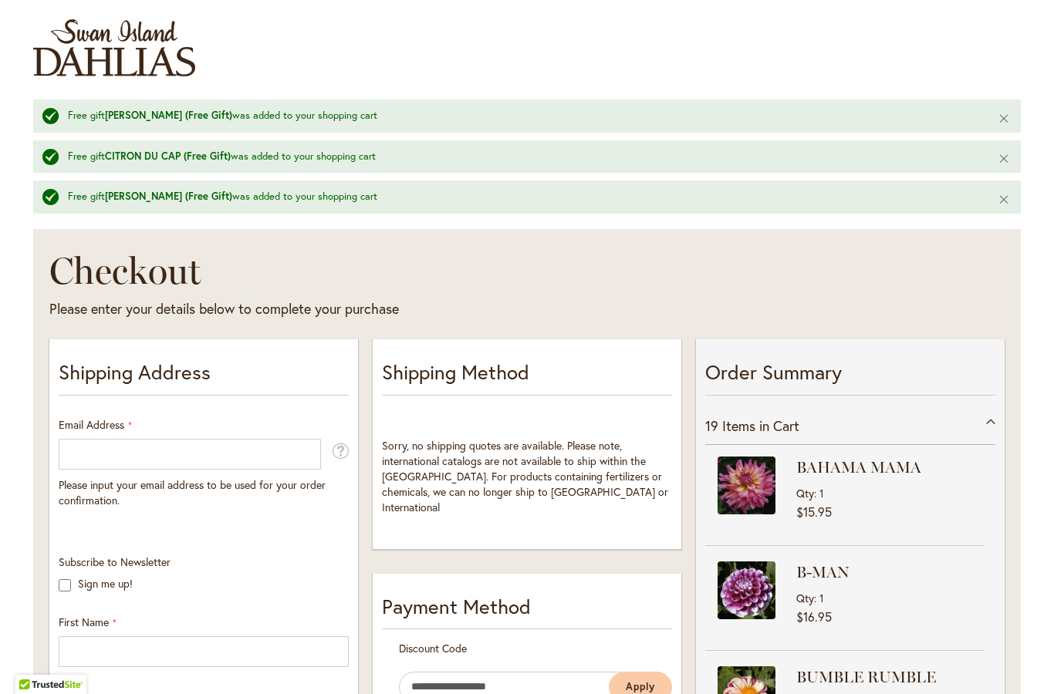
scroll to position [113, 0]
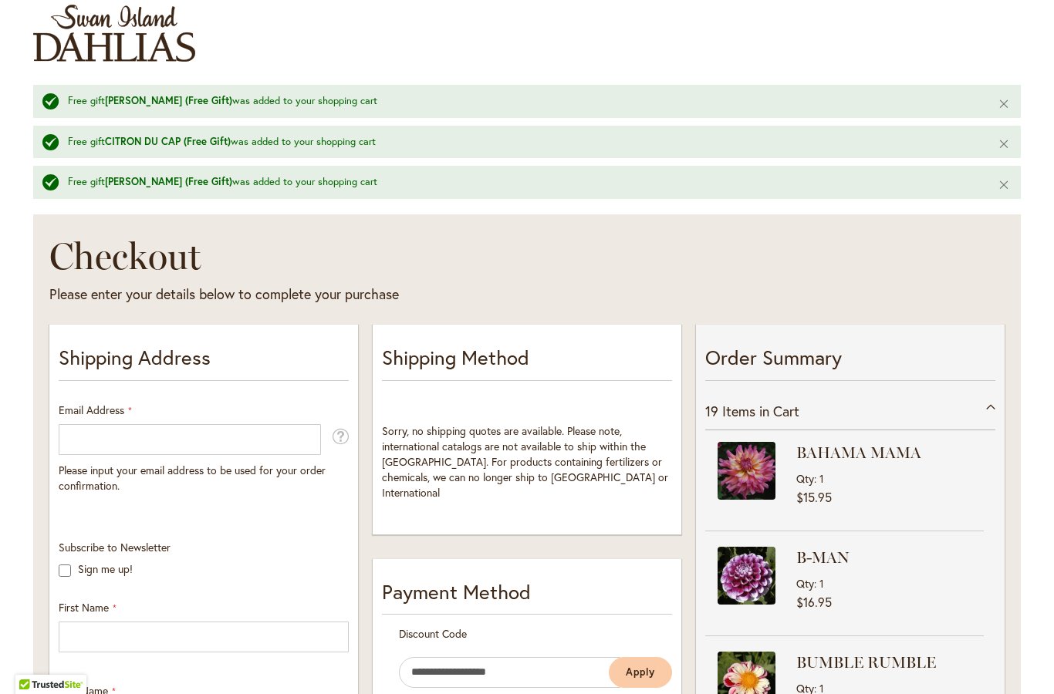
click at [897, 539] on li "B-MAN Qty 1 $16.95" at bounding box center [844, 583] width 279 height 105
click at [875, 575] on div "B-MAN Qty 1" at bounding box center [889, 569] width 187 height 44
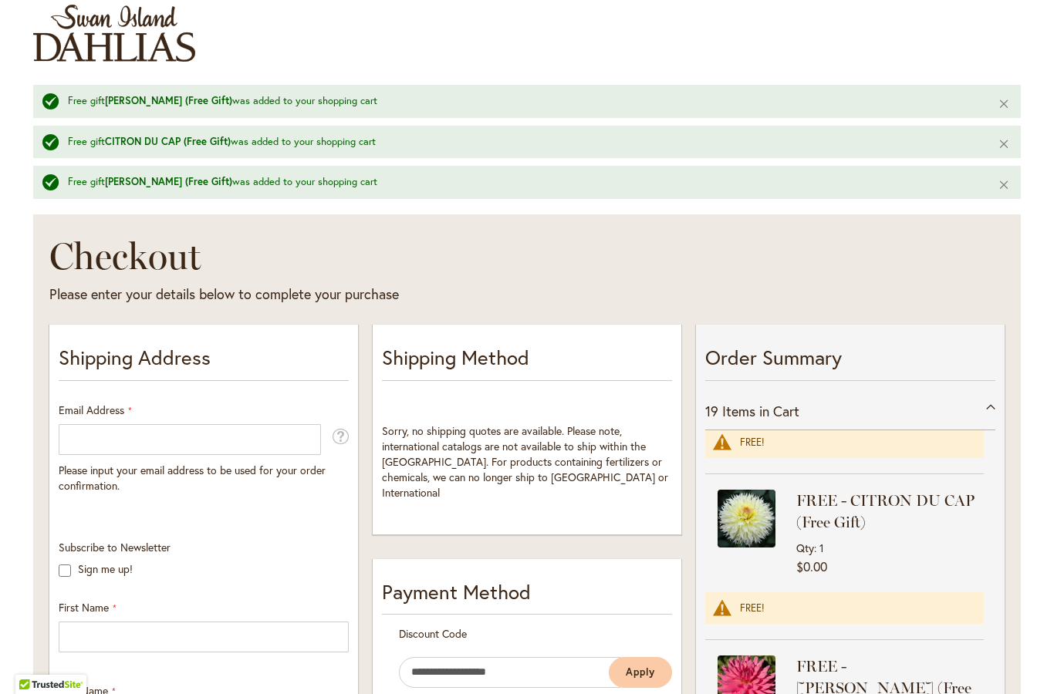
scroll to position [1860, 0]
click at [87, 445] on input "Email Address" at bounding box center [190, 439] width 262 height 31
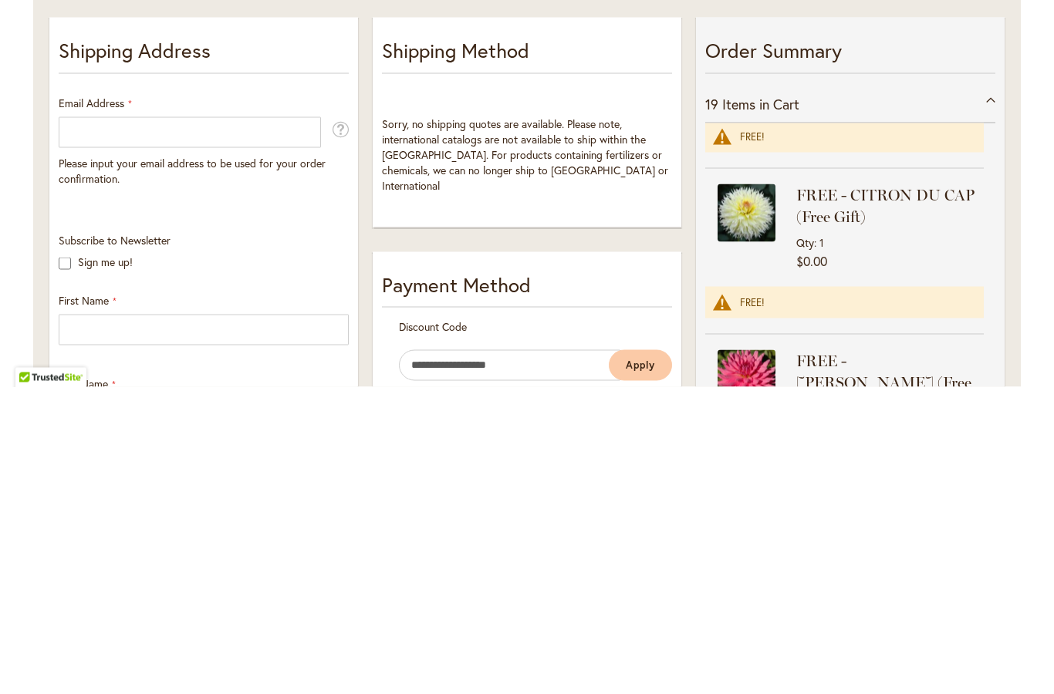
type input "**********"
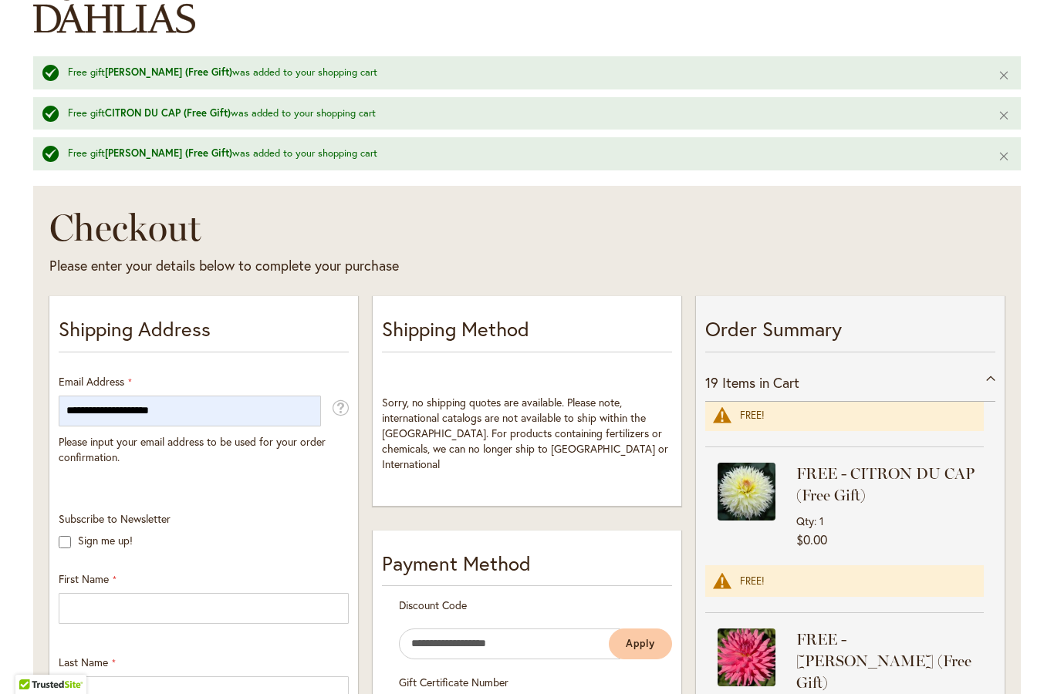
click at [807, 629] on strong "FREE - [PERSON_NAME] (Free Gift)" at bounding box center [888, 661] width 184 height 65
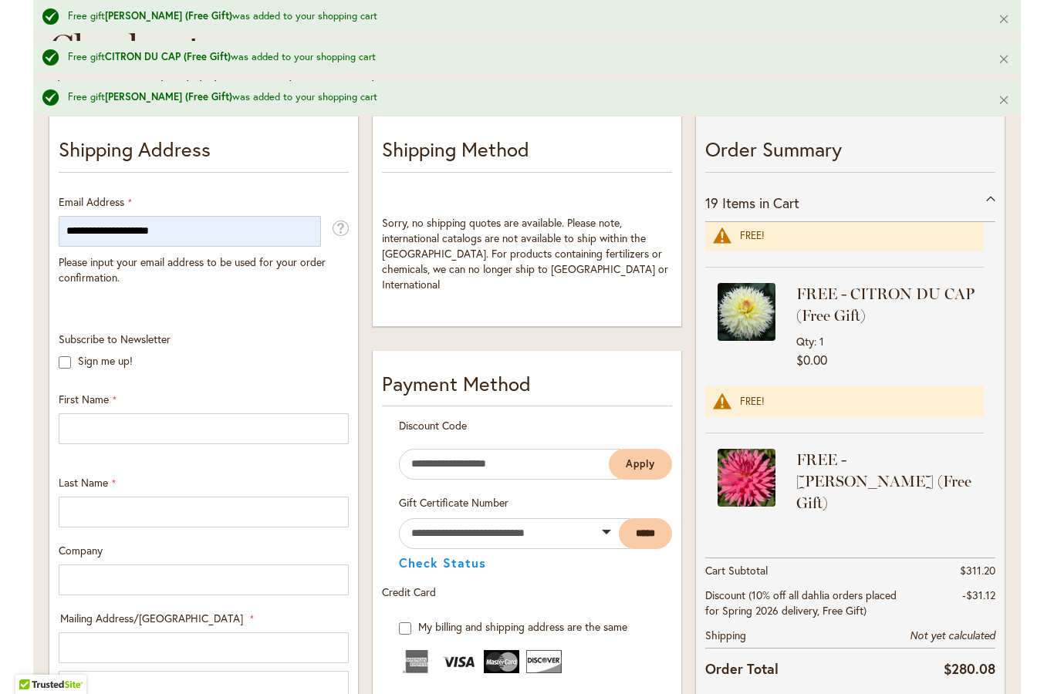
scroll to position [322, 0]
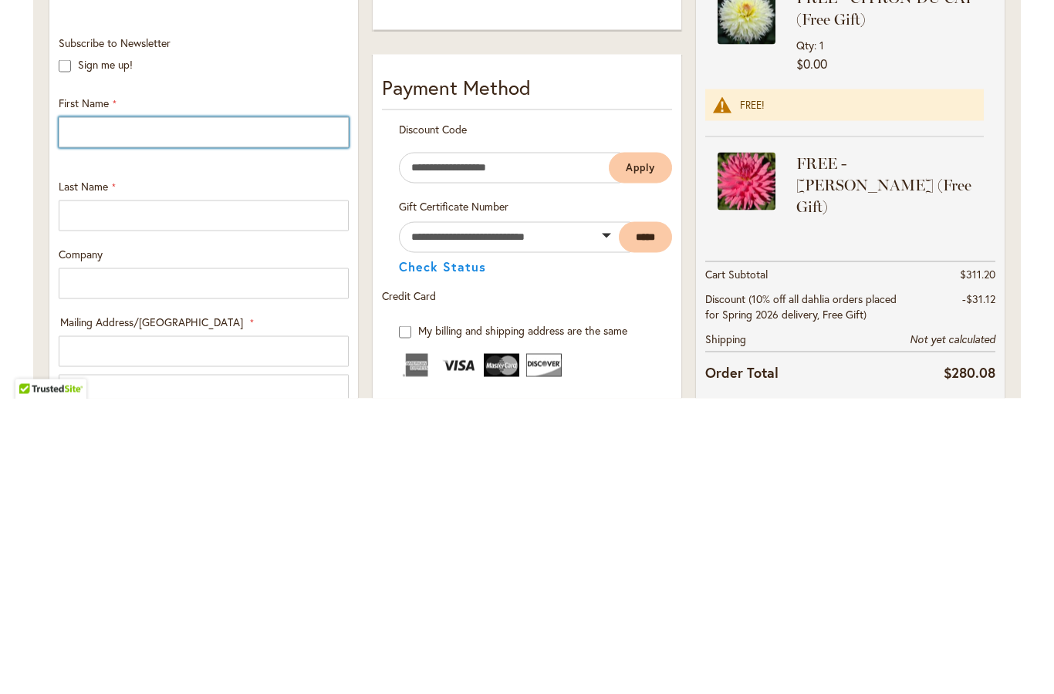
type input "****"
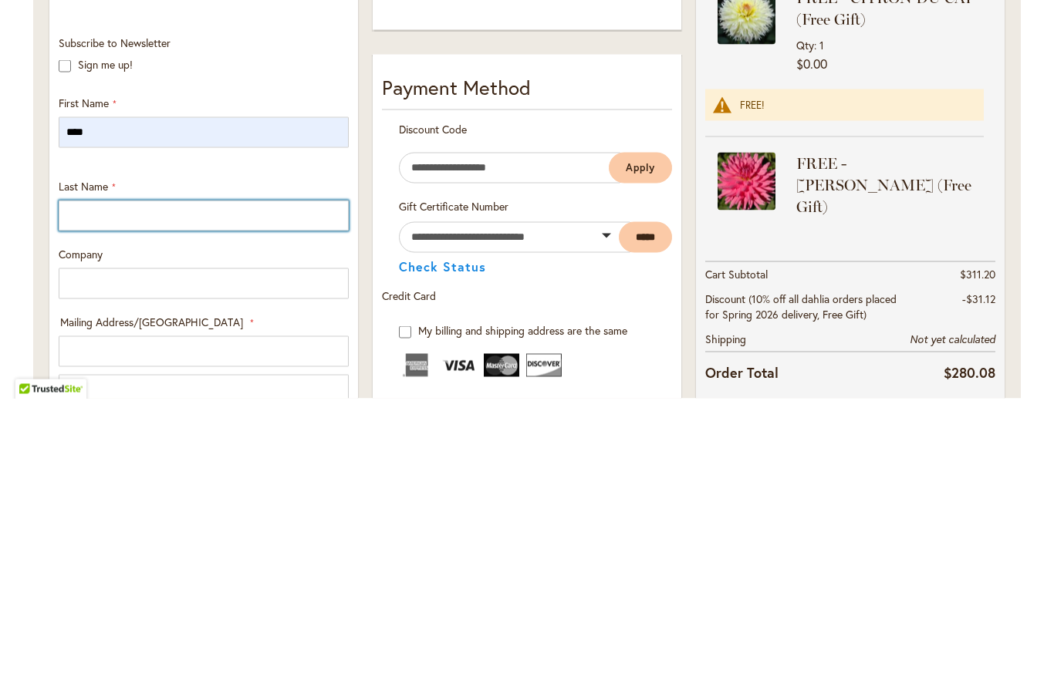
type input "*****"
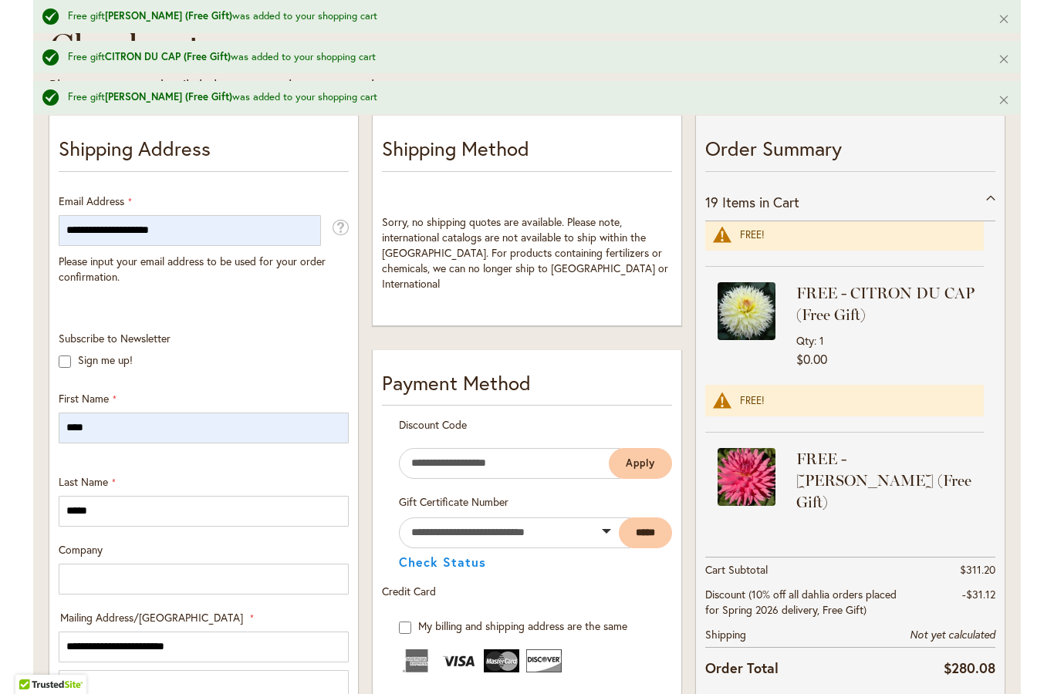
select select "**"
type input "**********"
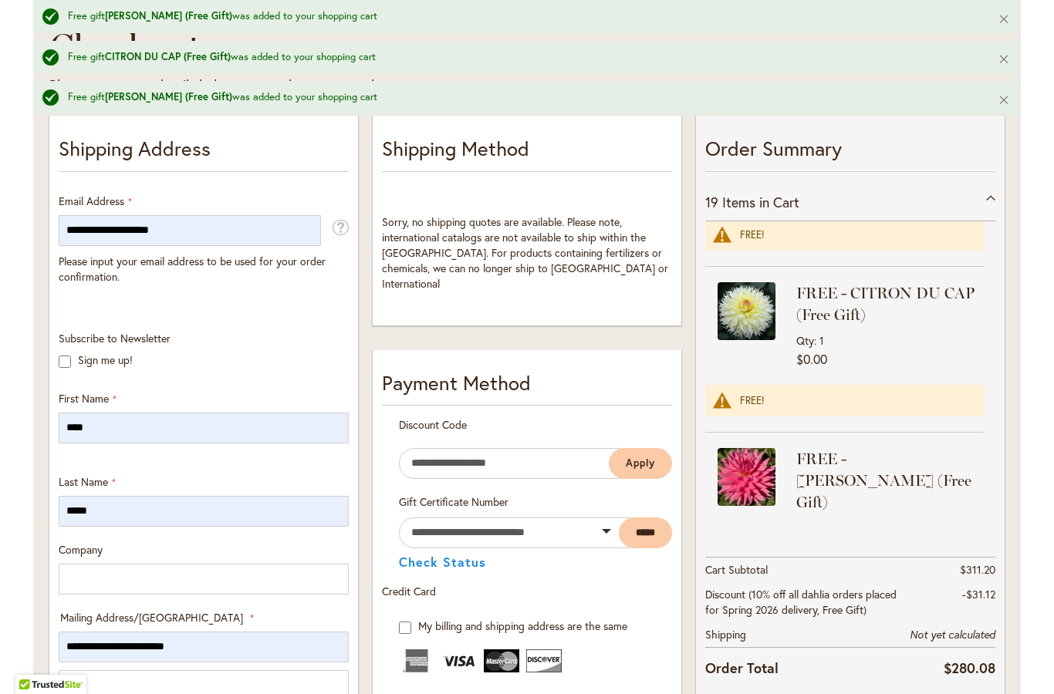
type input "*****"
type input "**********"
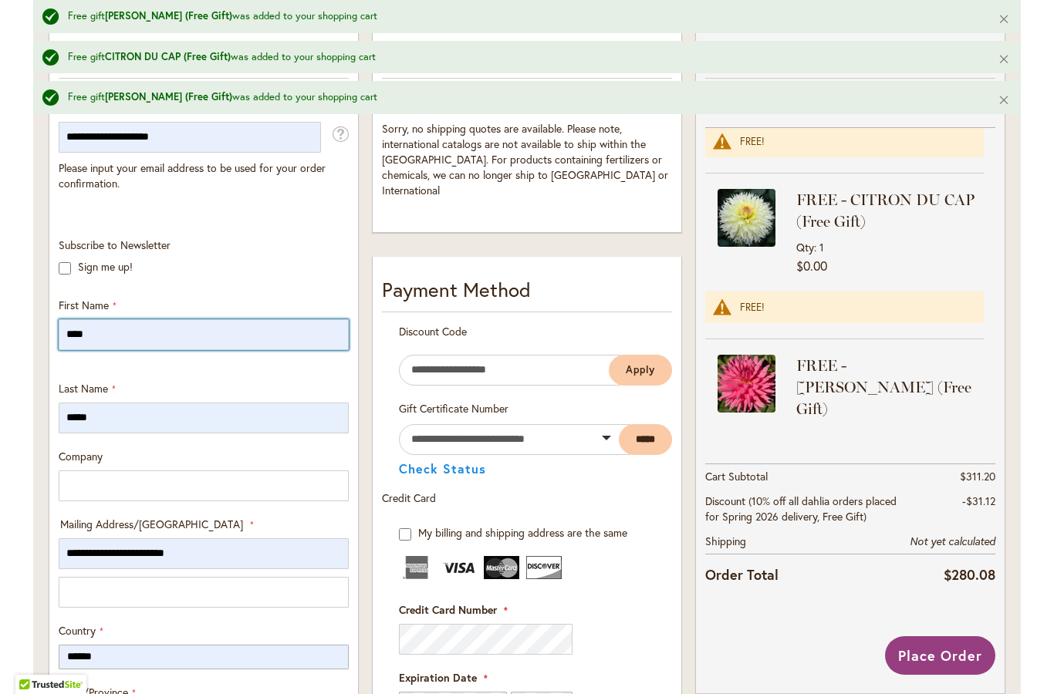
scroll to position [441, 0]
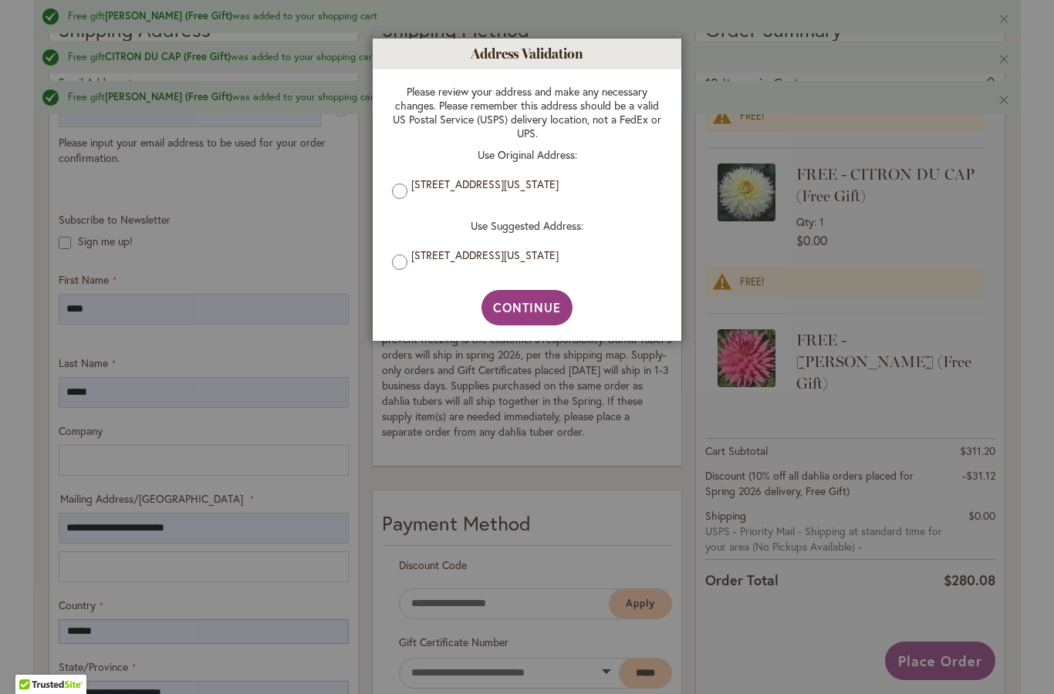
type input "**********"
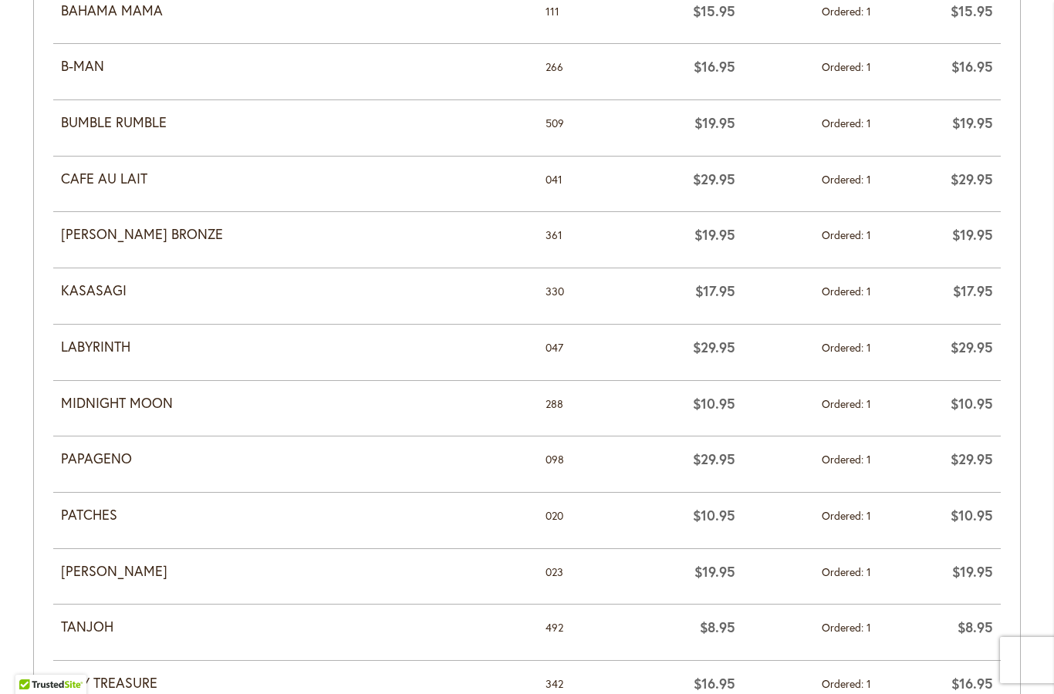
scroll to position [839, 0]
